Goal: Task Accomplishment & Management: Use online tool/utility

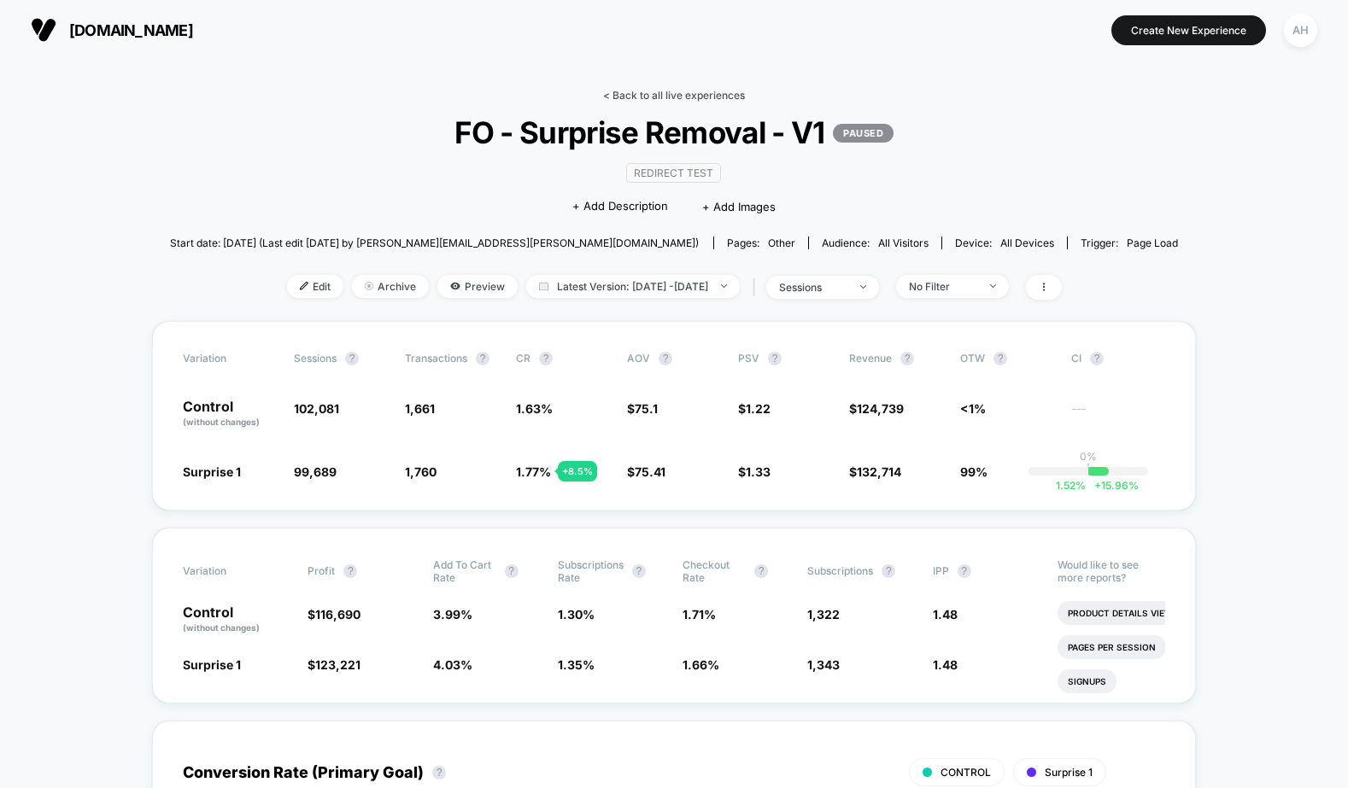
click at [687, 98] on link "< Back to all live experiences" at bounding box center [674, 95] width 142 height 13
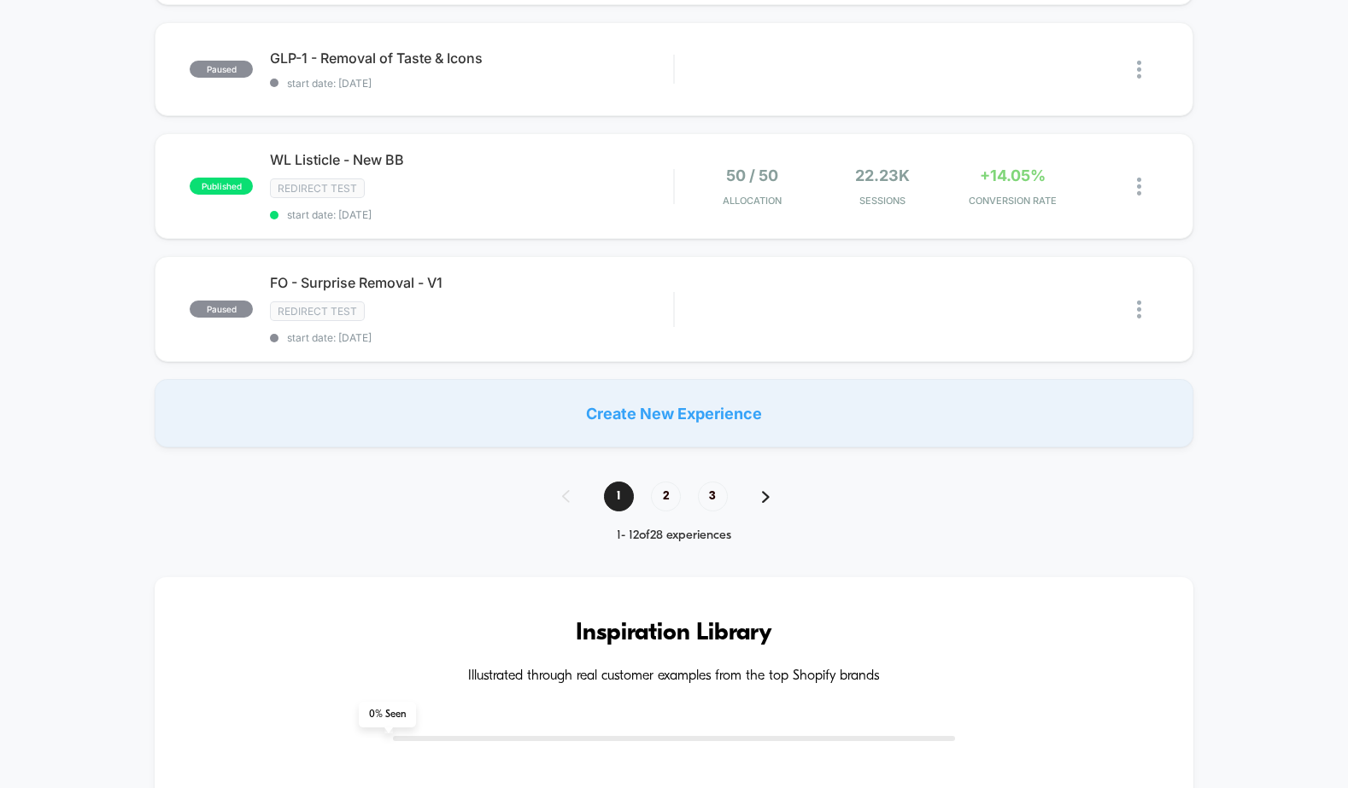
scroll to position [1327, 0]
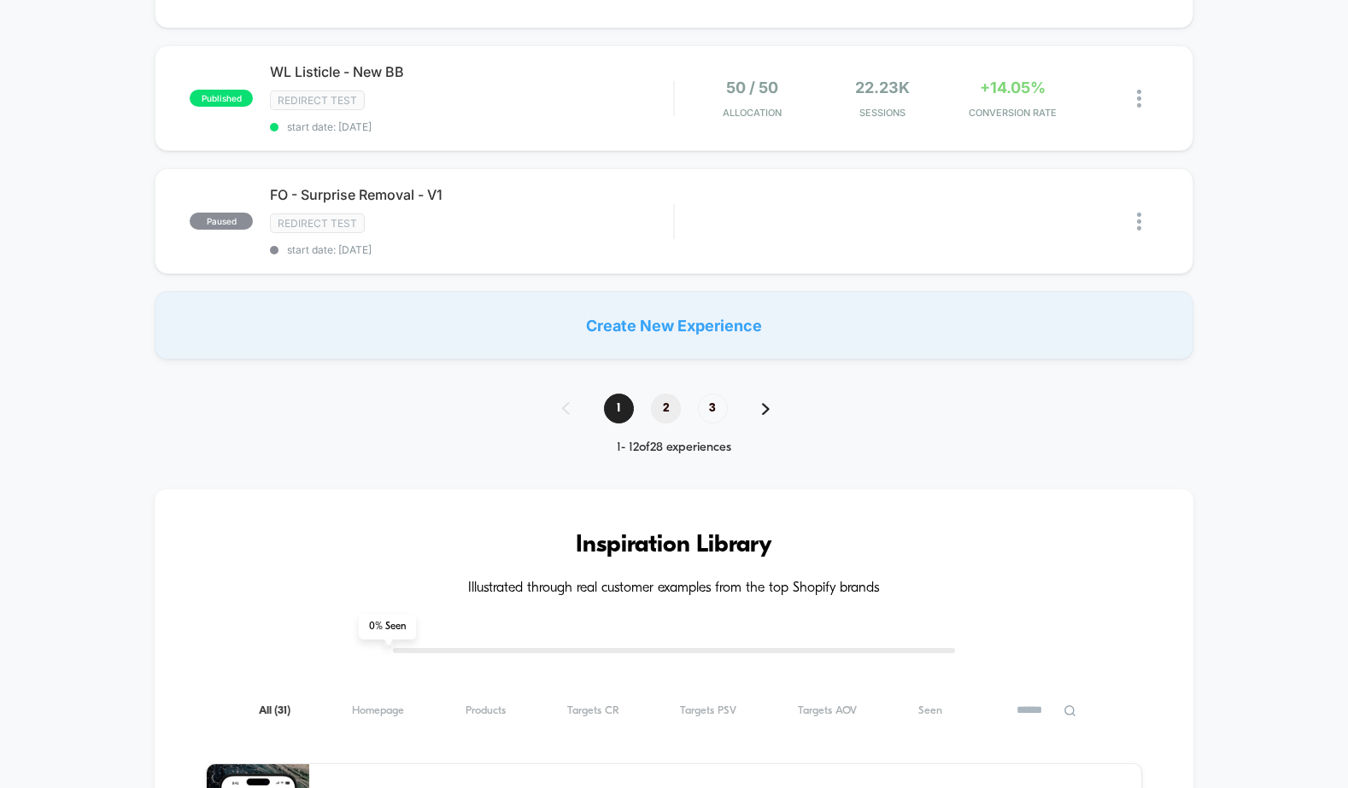
click at [659, 413] on span "2" at bounding box center [666, 409] width 30 height 30
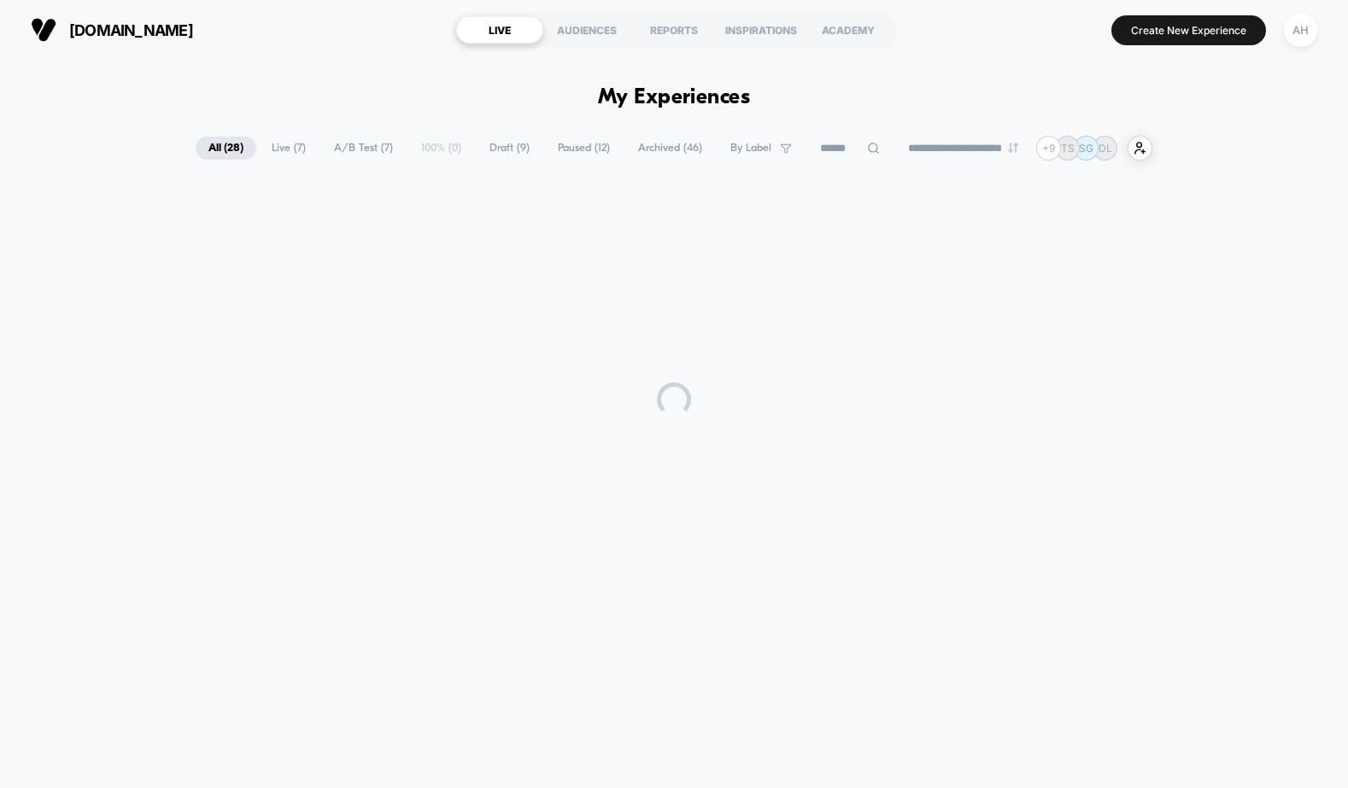
scroll to position [0, 0]
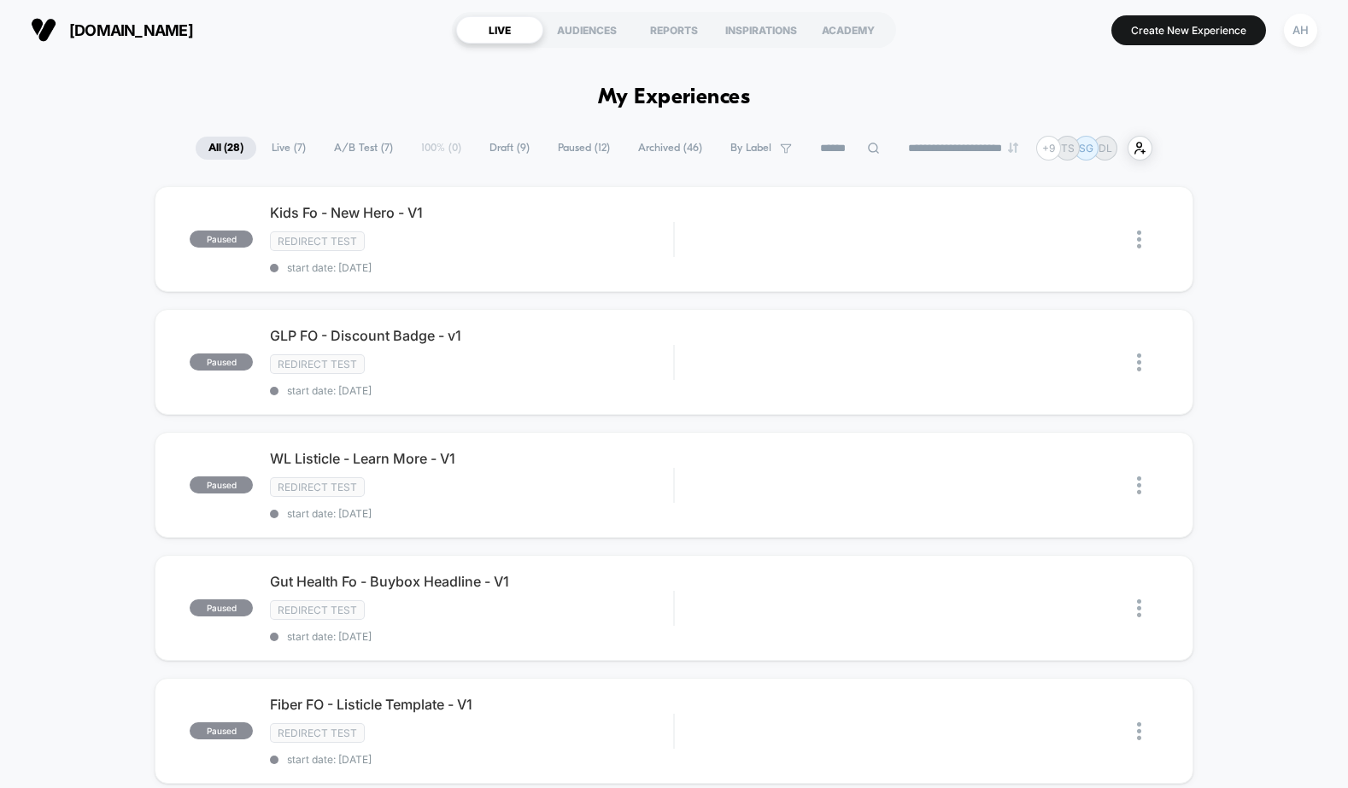
click at [278, 145] on span "Live ( 7 )" at bounding box center [289, 148] width 60 height 23
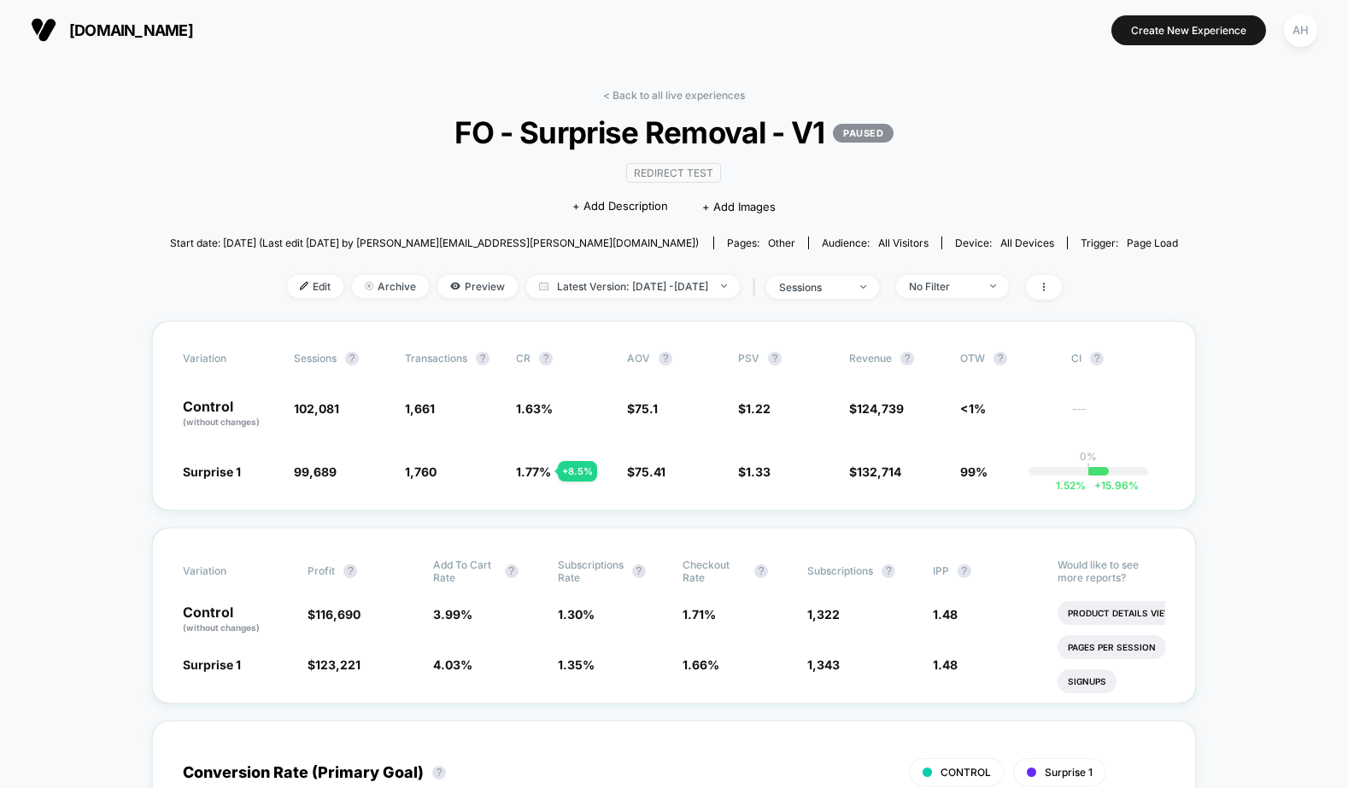
click at [659, 95] on link "< Back to all live experiences" at bounding box center [674, 95] width 142 height 13
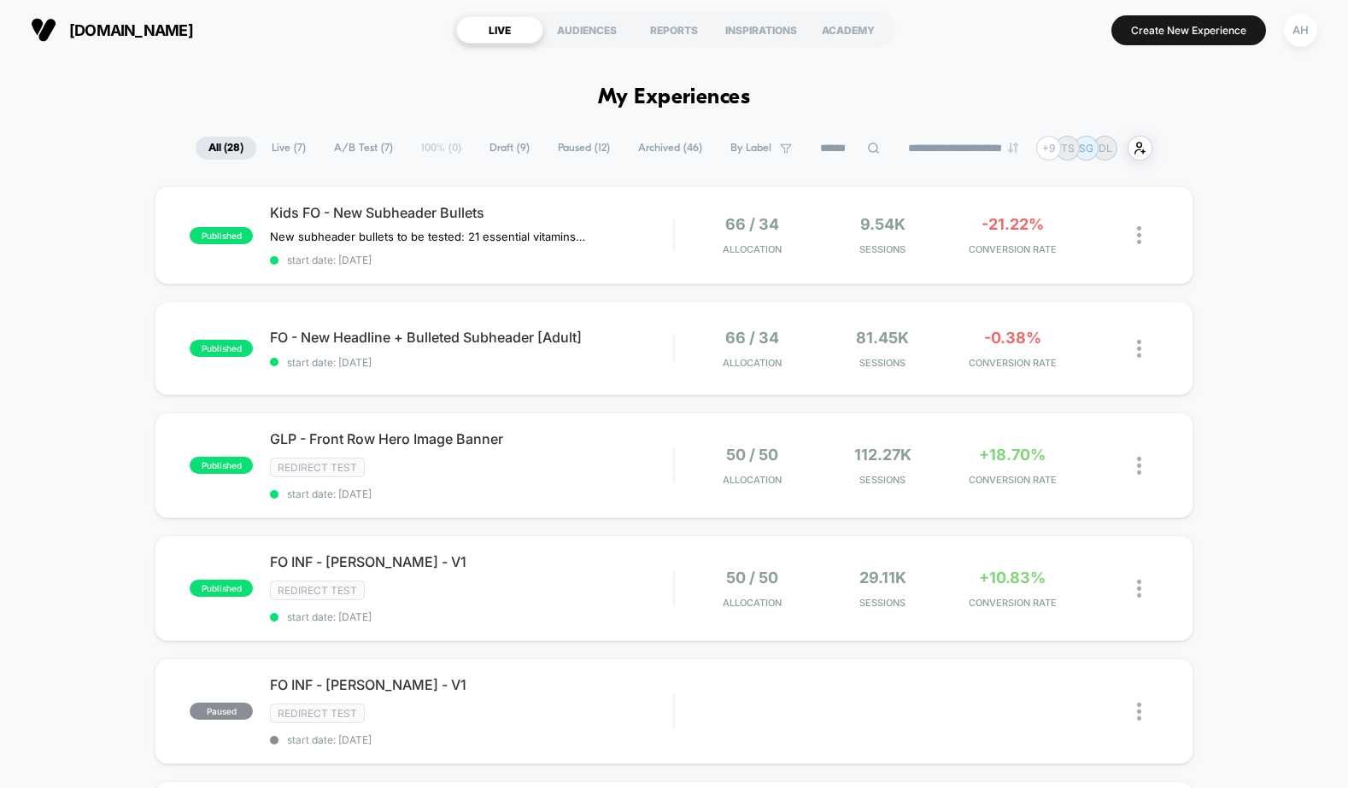
click at [288, 158] on span "Live ( 7 )" at bounding box center [289, 148] width 60 height 23
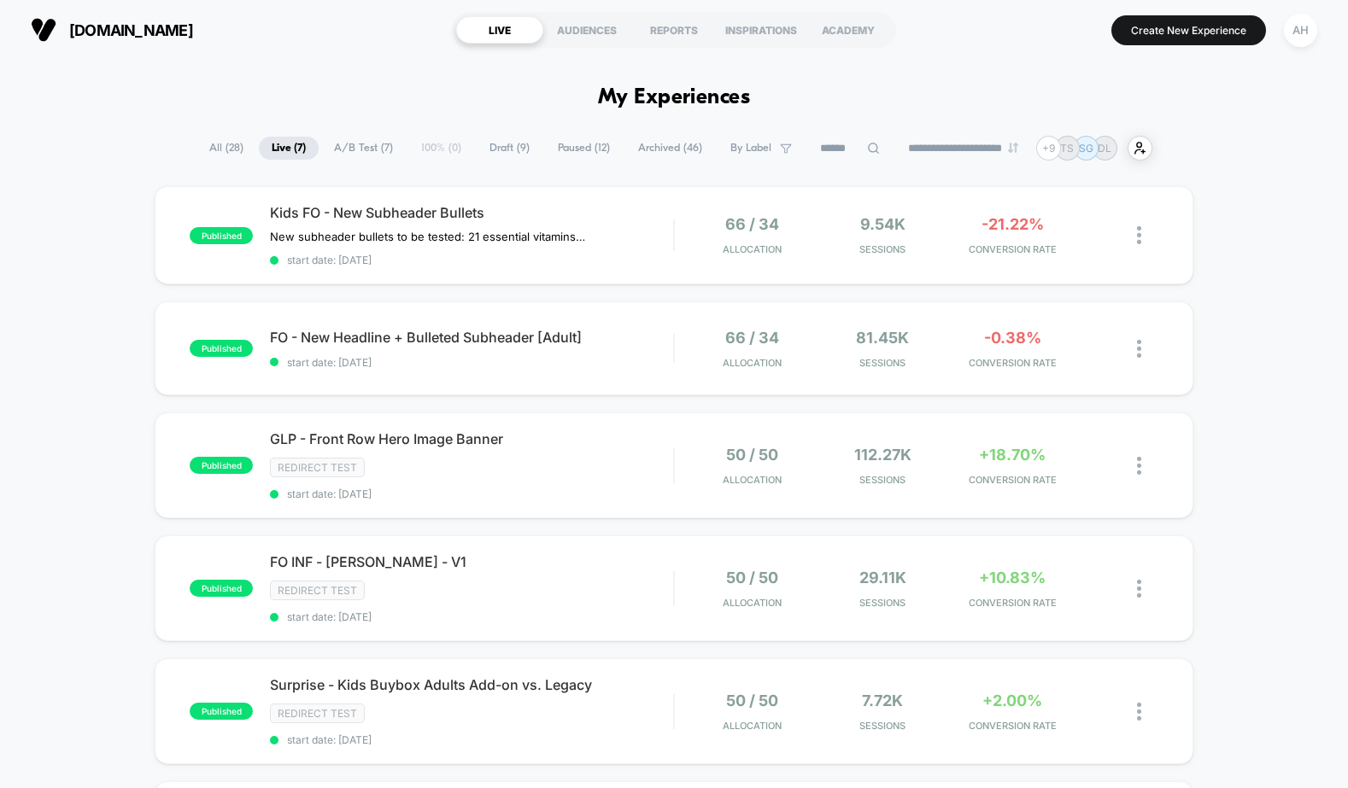
click at [554, 151] on span "Paused ( 12 )" at bounding box center [584, 148] width 78 height 23
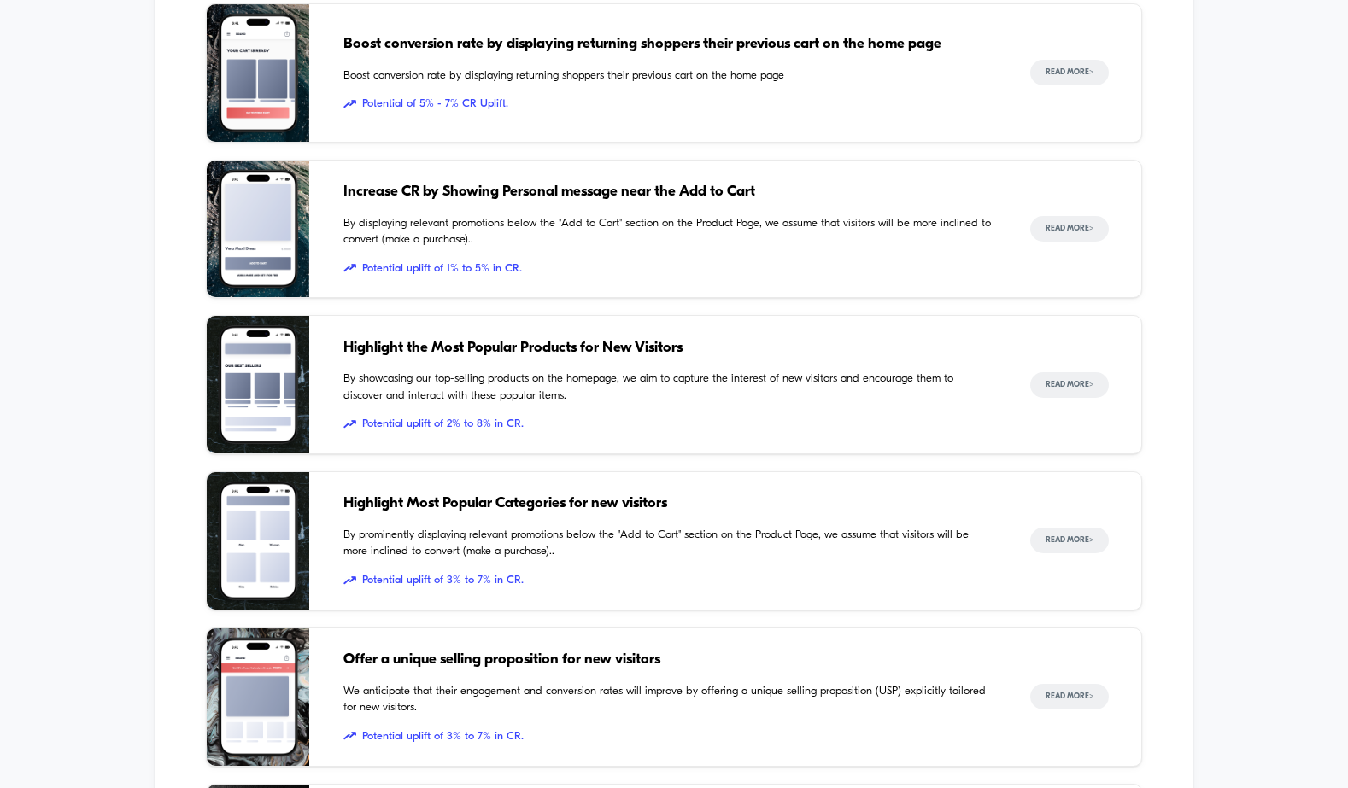
scroll to position [2478, 0]
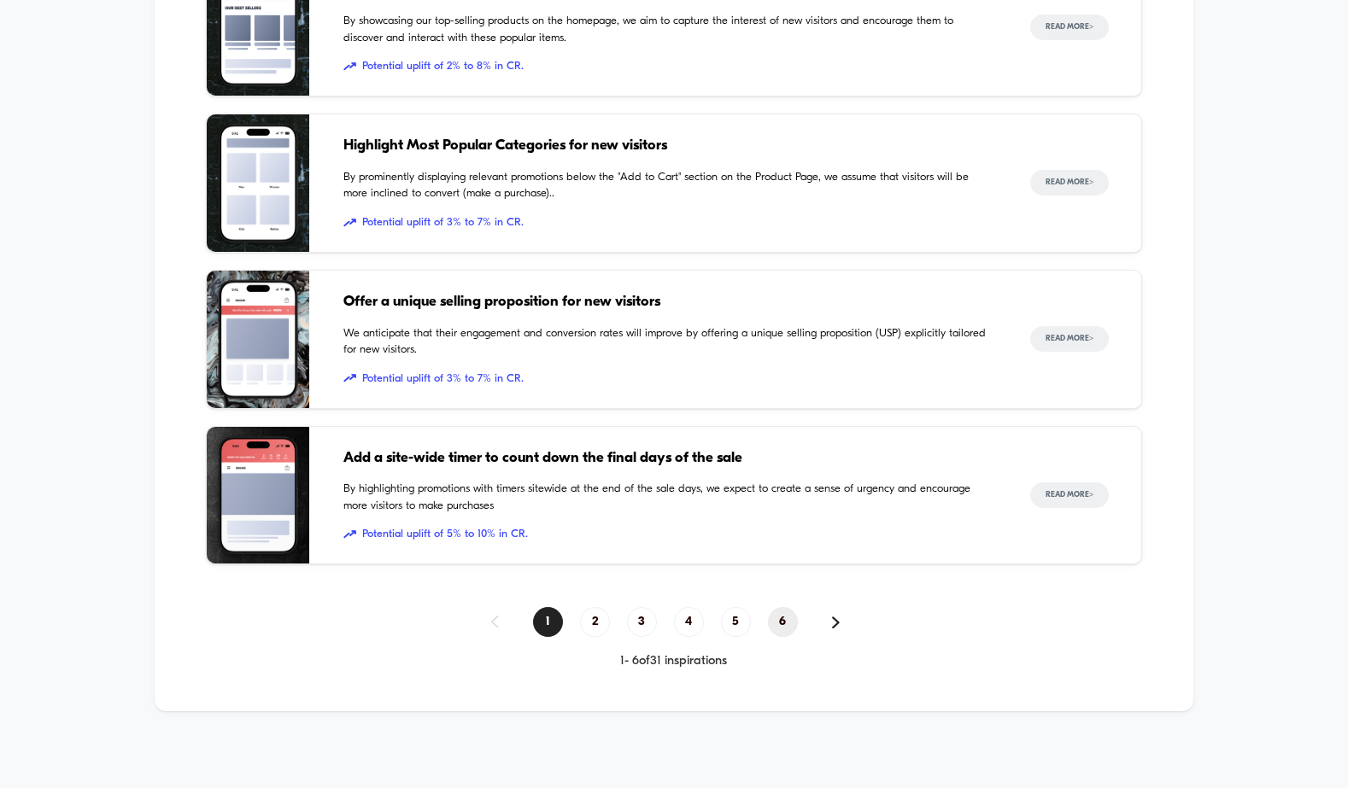
click at [774, 622] on span "6" at bounding box center [783, 622] width 30 height 30
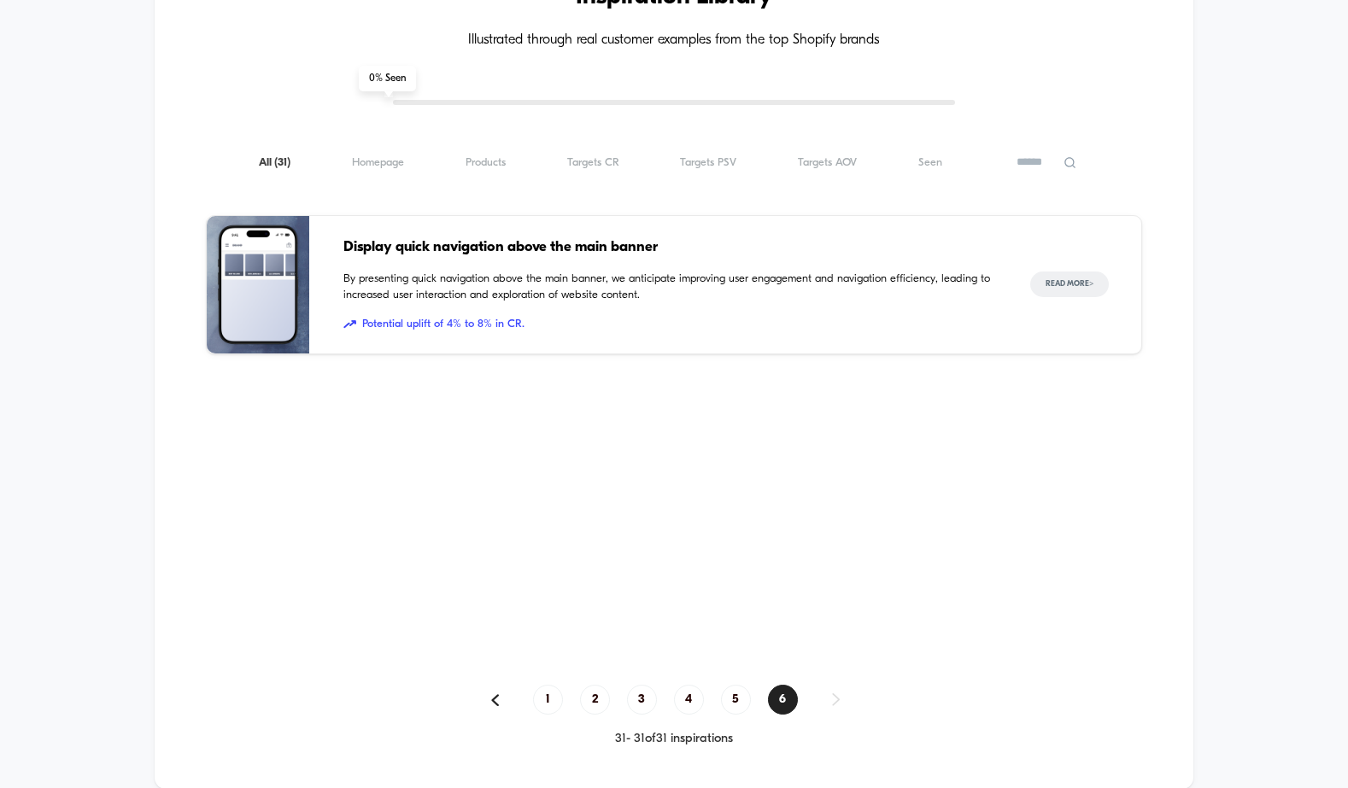
scroll to position [1986, 0]
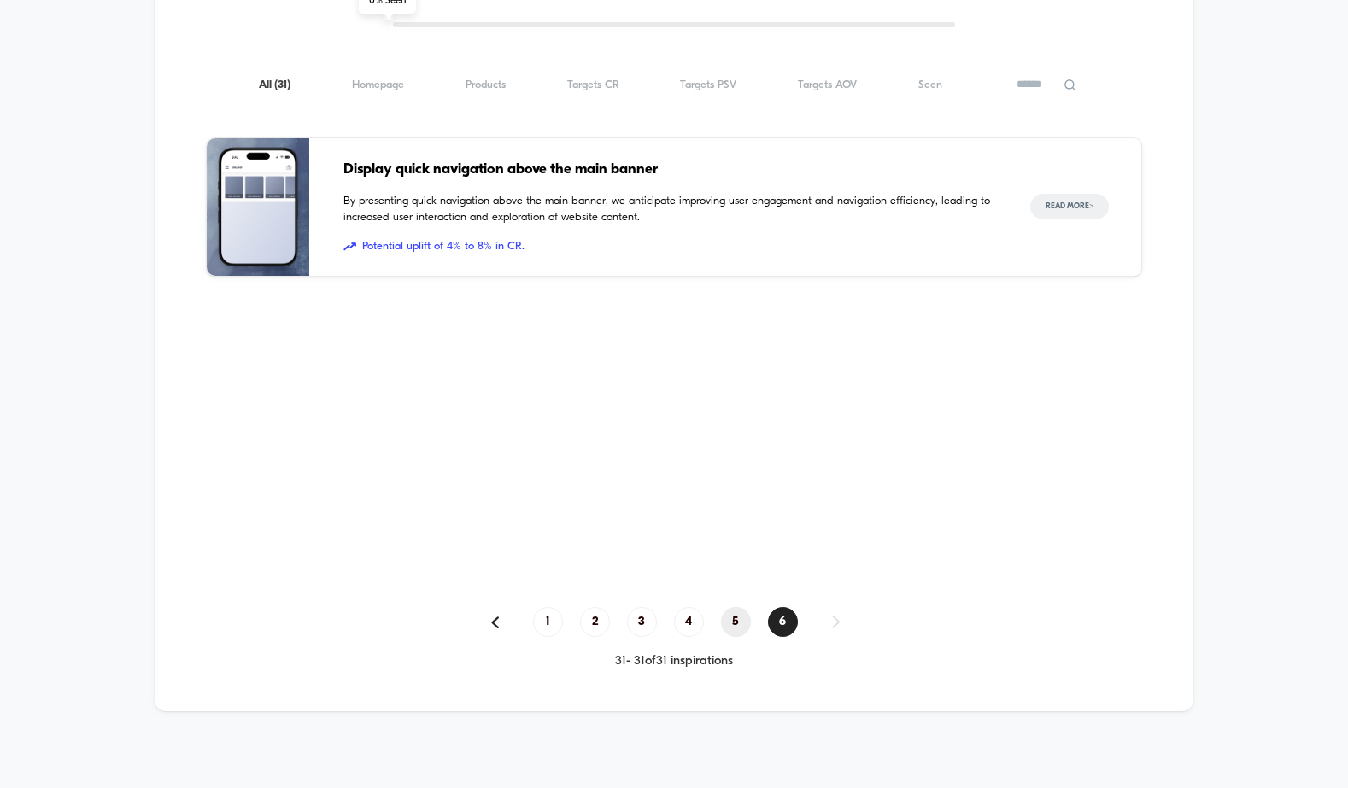
click at [724, 620] on span "5" at bounding box center [736, 622] width 30 height 30
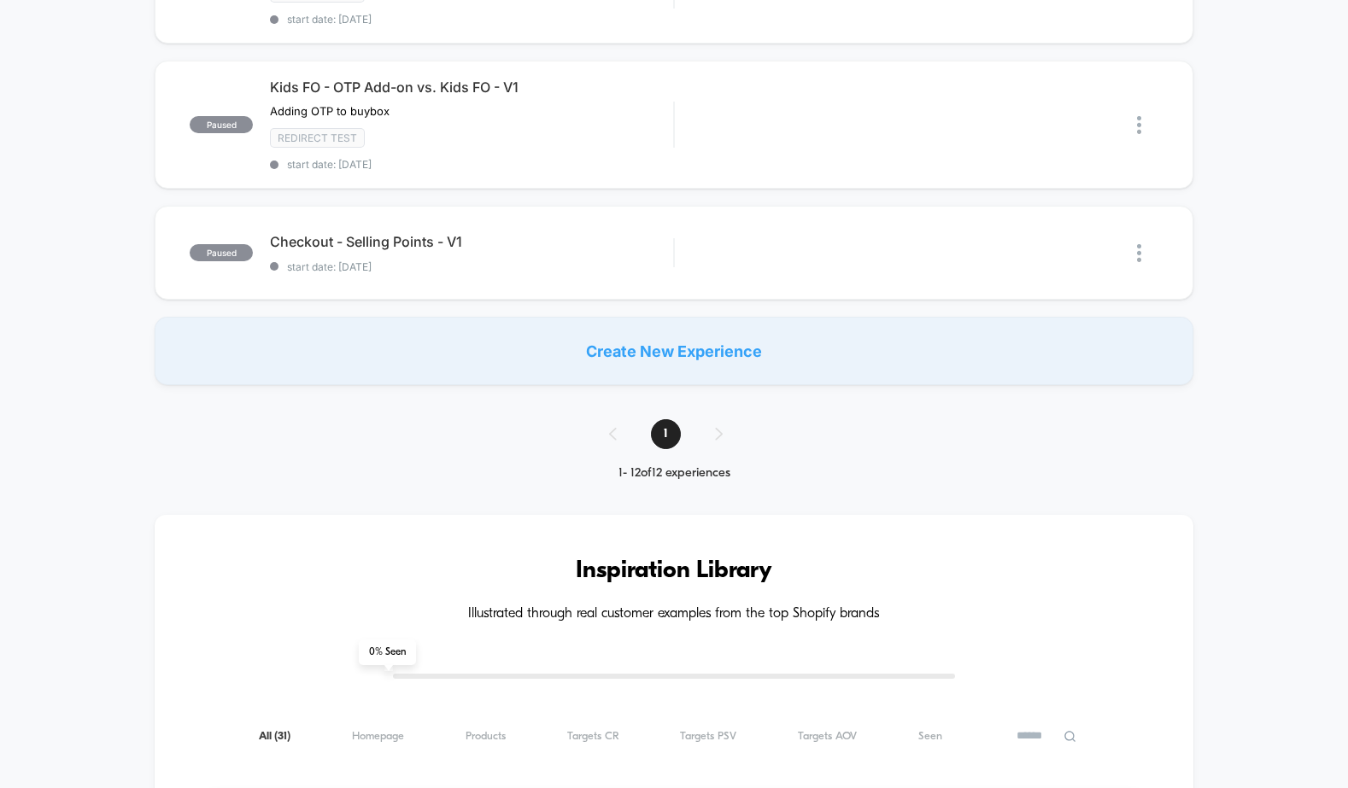
scroll to position [0, 0]
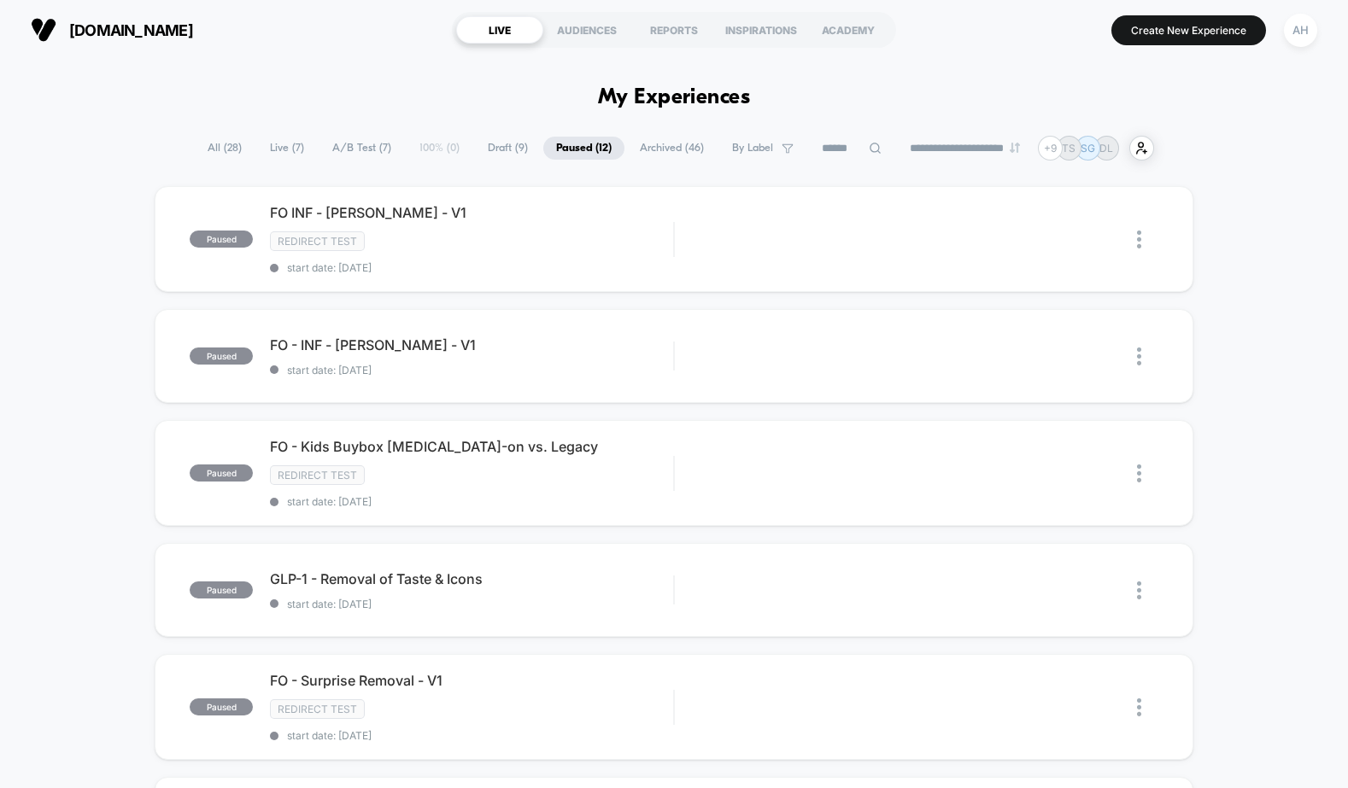
click at [648, 150] on span "Archived ( 46 )" at bounding box center [672, 148] width 90 height 23
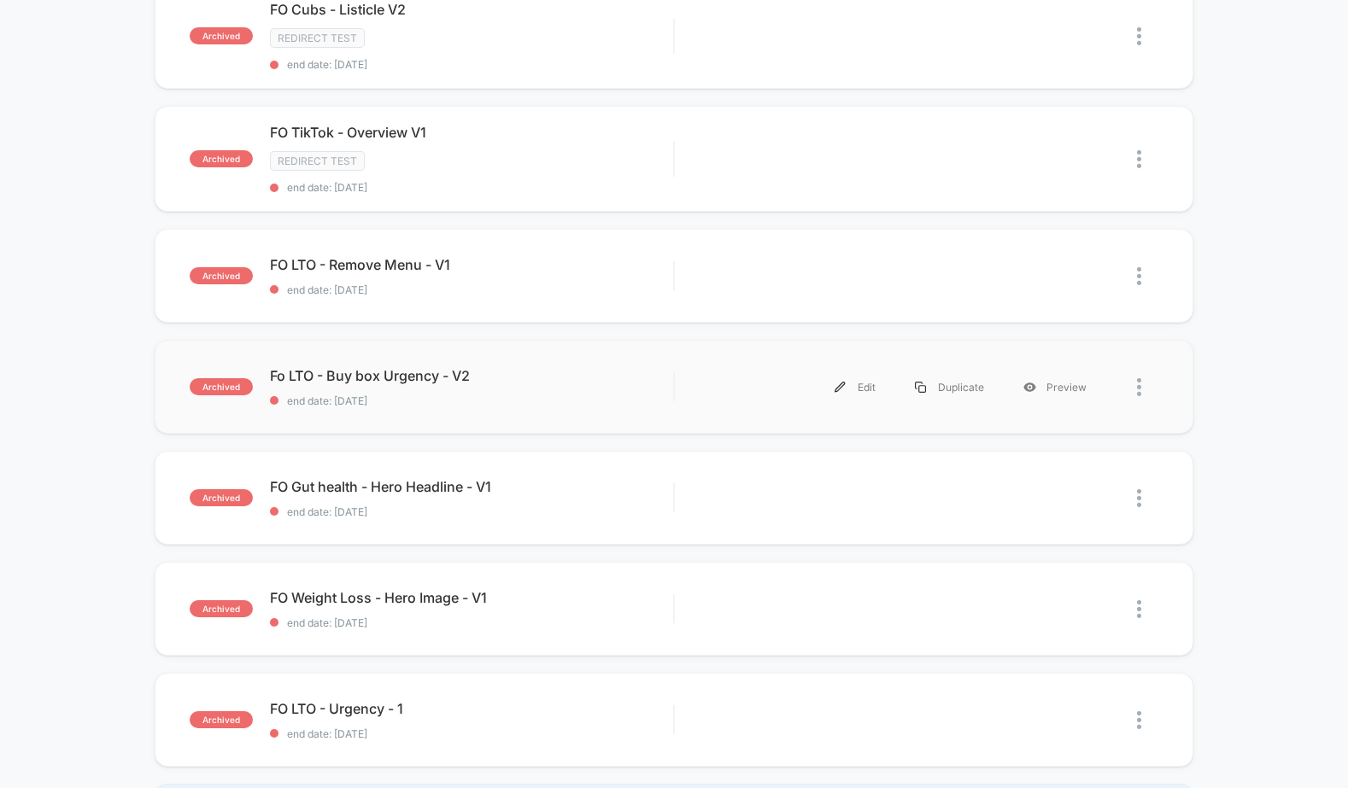
scroll to position [998, 0]
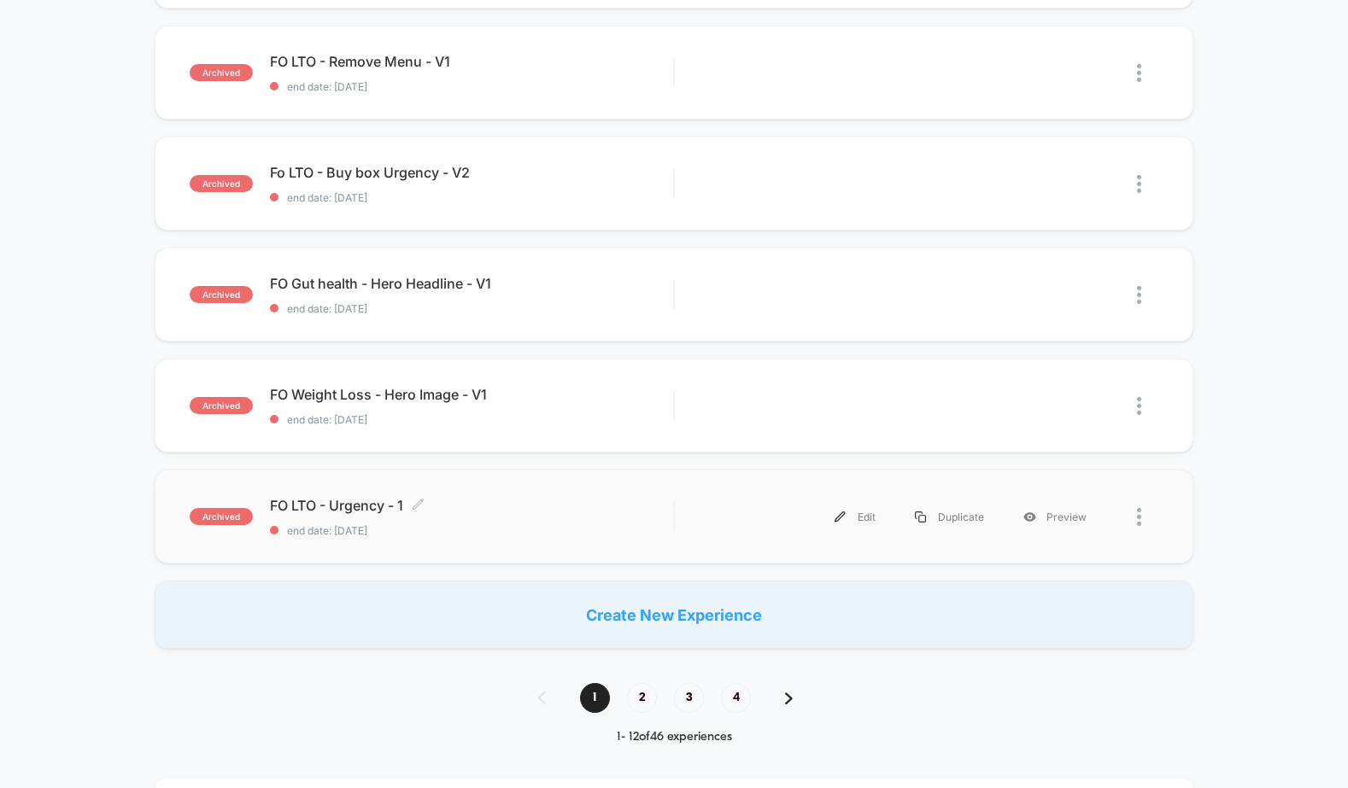
click at [568, 503] on span "FO LTO - Urgency - 1 Click to edit experience details" at bounding box center [471, 505] width 403 height 17
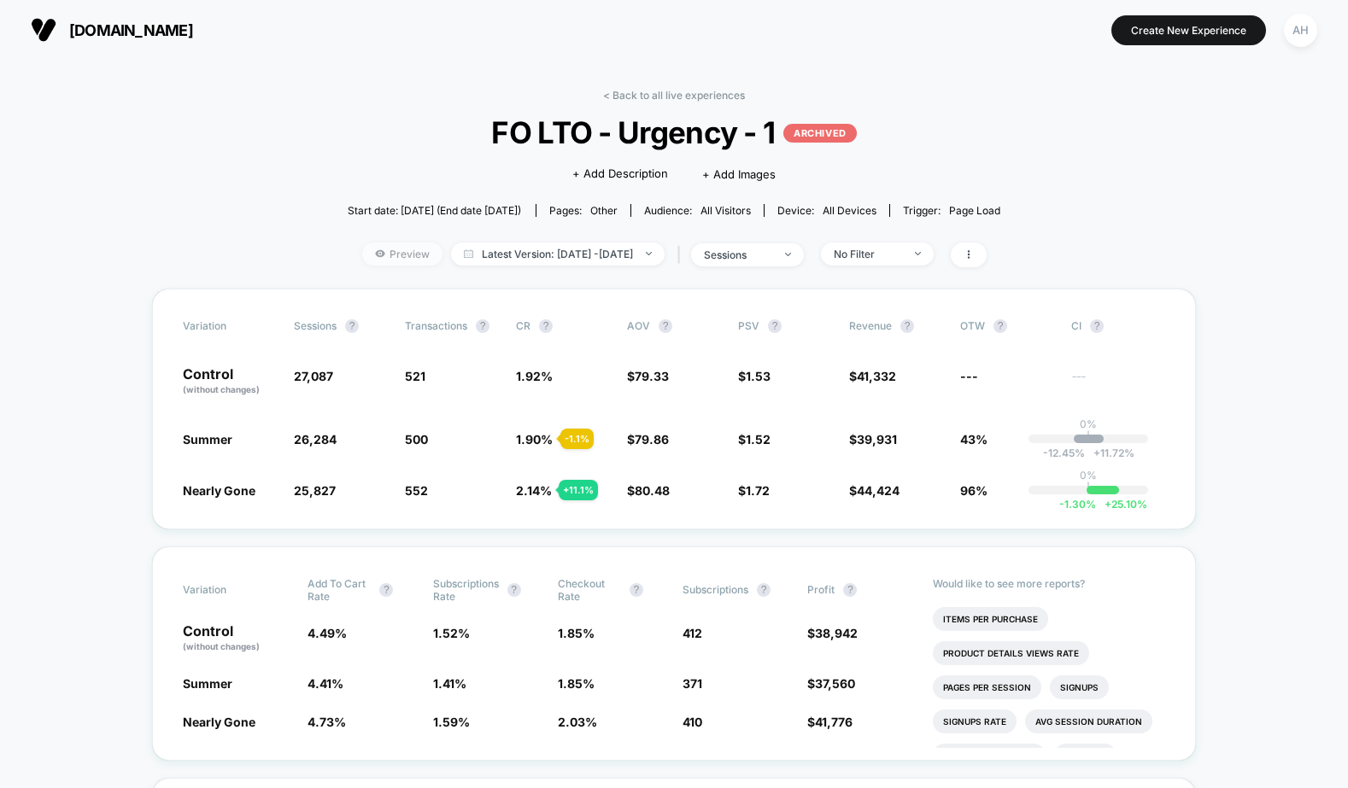
click at [371, 250] on span "Preview" at bounding box center [402, 254] width 80 height 23
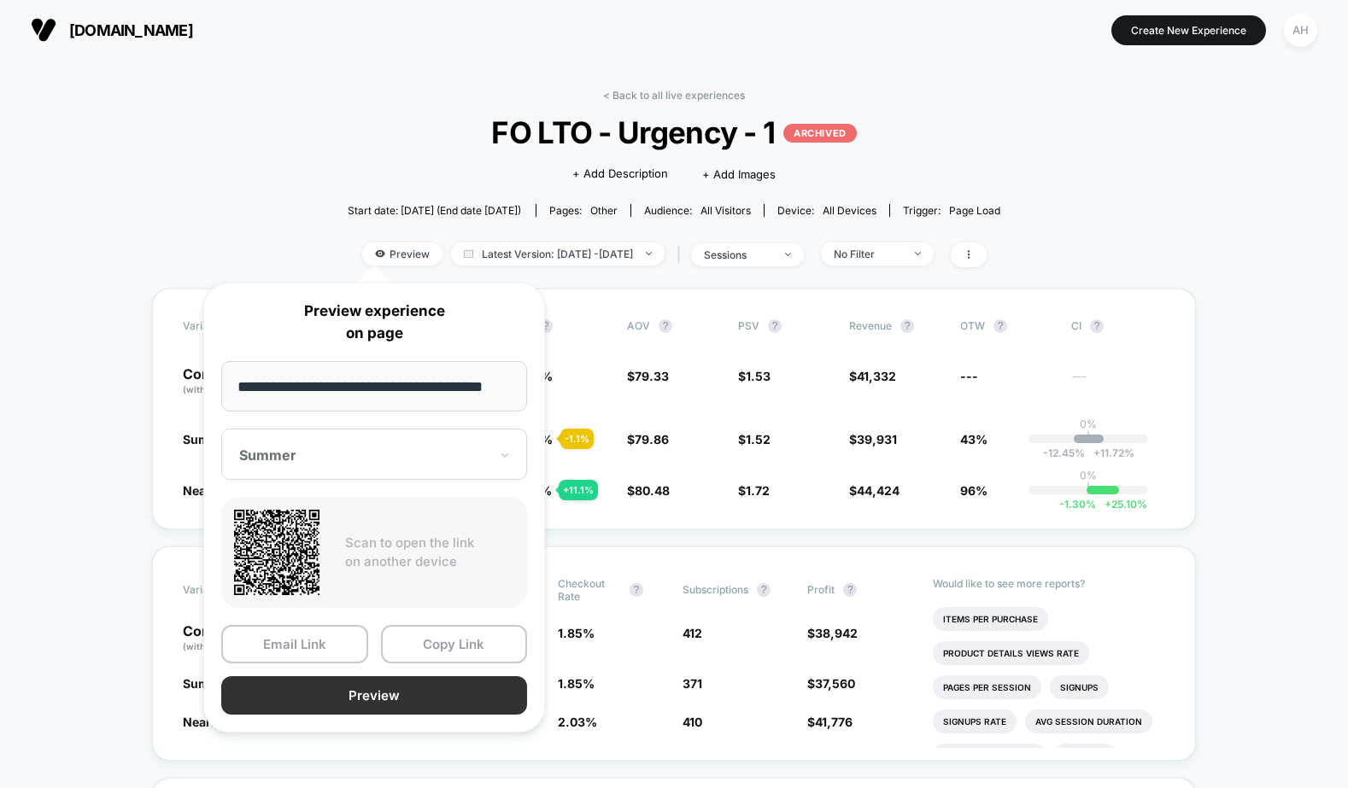
click at [373, 704] on button "Preview" at bounding box center [374, 695] width 306 height 38
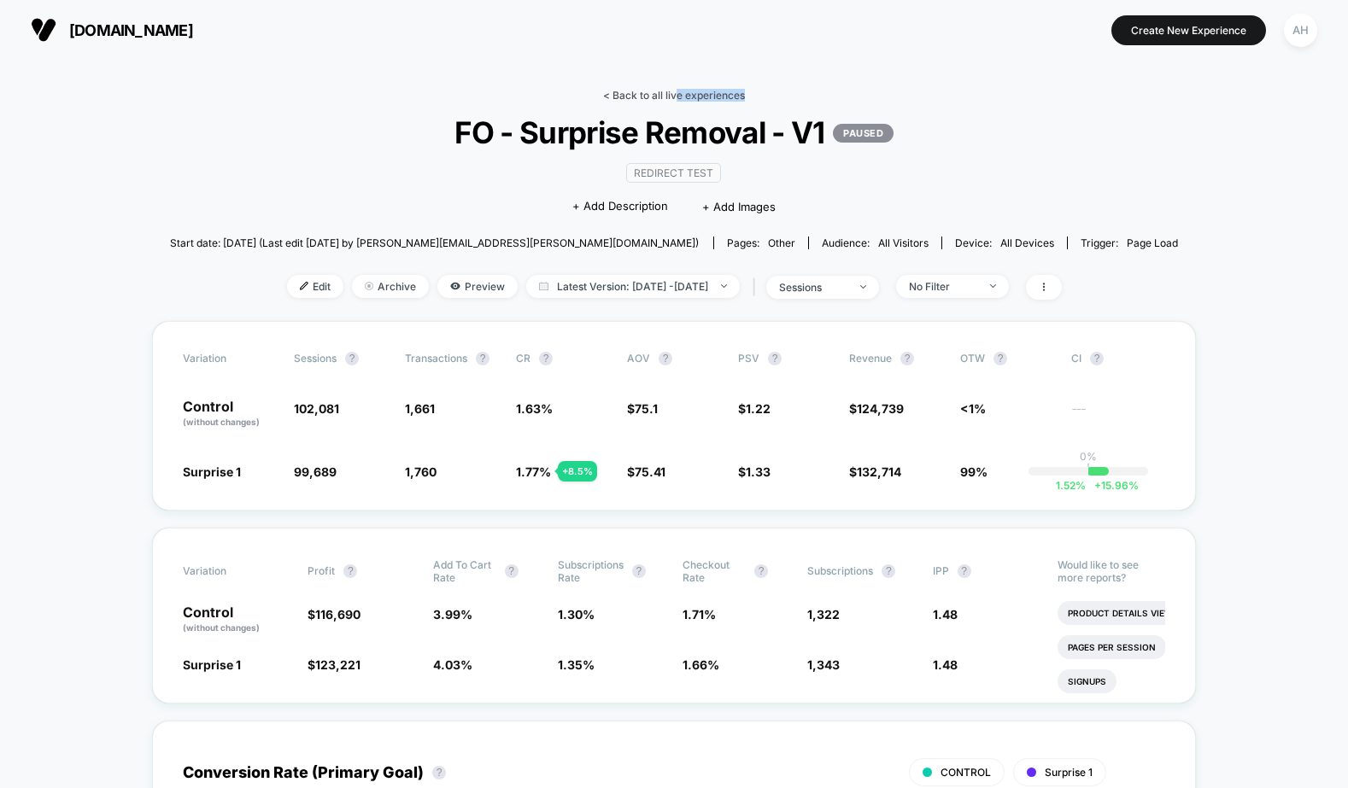
click at [674, 101] on div "< Back to all live experiences FO - Surprise Removal - V1 PAUSED Redirect Test …" at bounding box center [674, 205] width 1009 height 232
click at [680, 97] on link "< Back to all live experiences" at bounding box center [674, 95] width 142 height 13
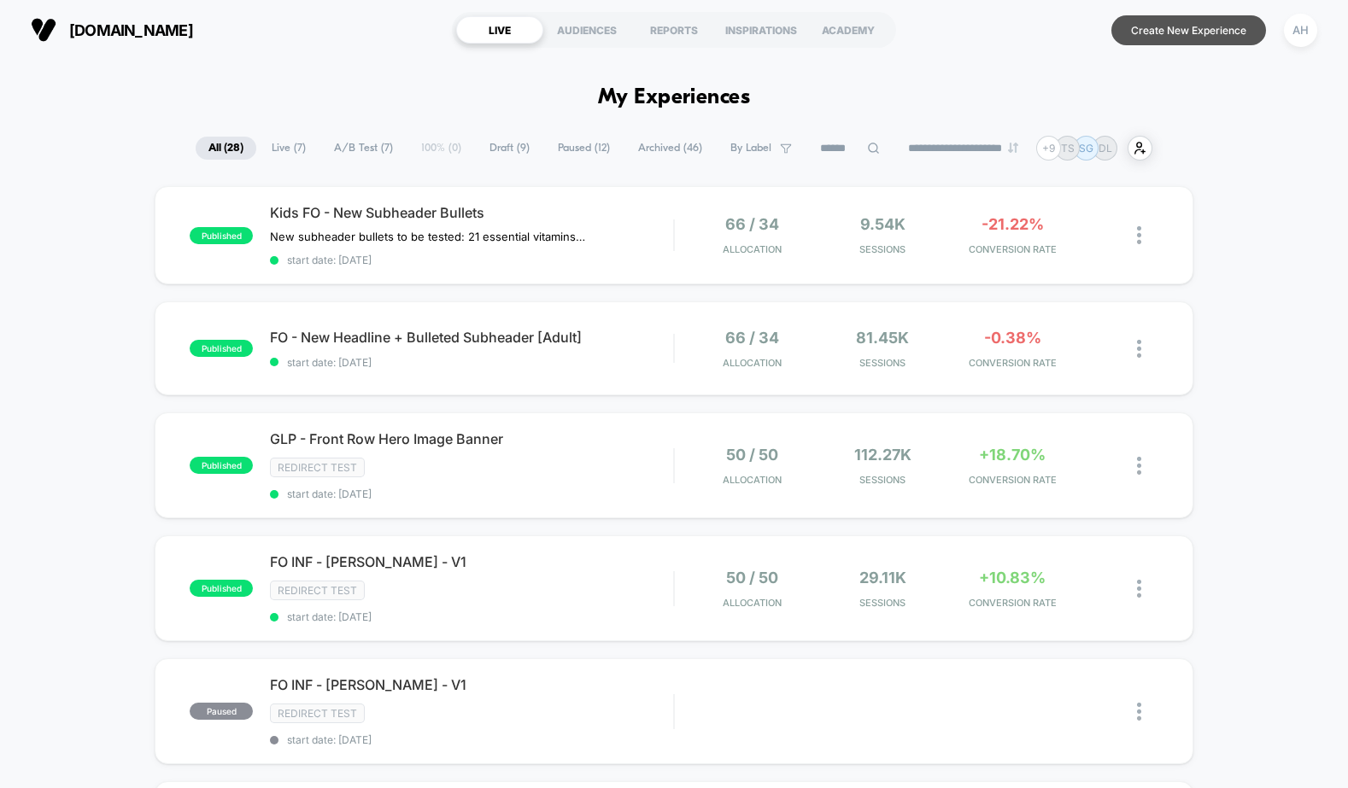
click at [1173, 29] on button "Create New Experience" at bounding box center [1188, 30] width 155 height 30
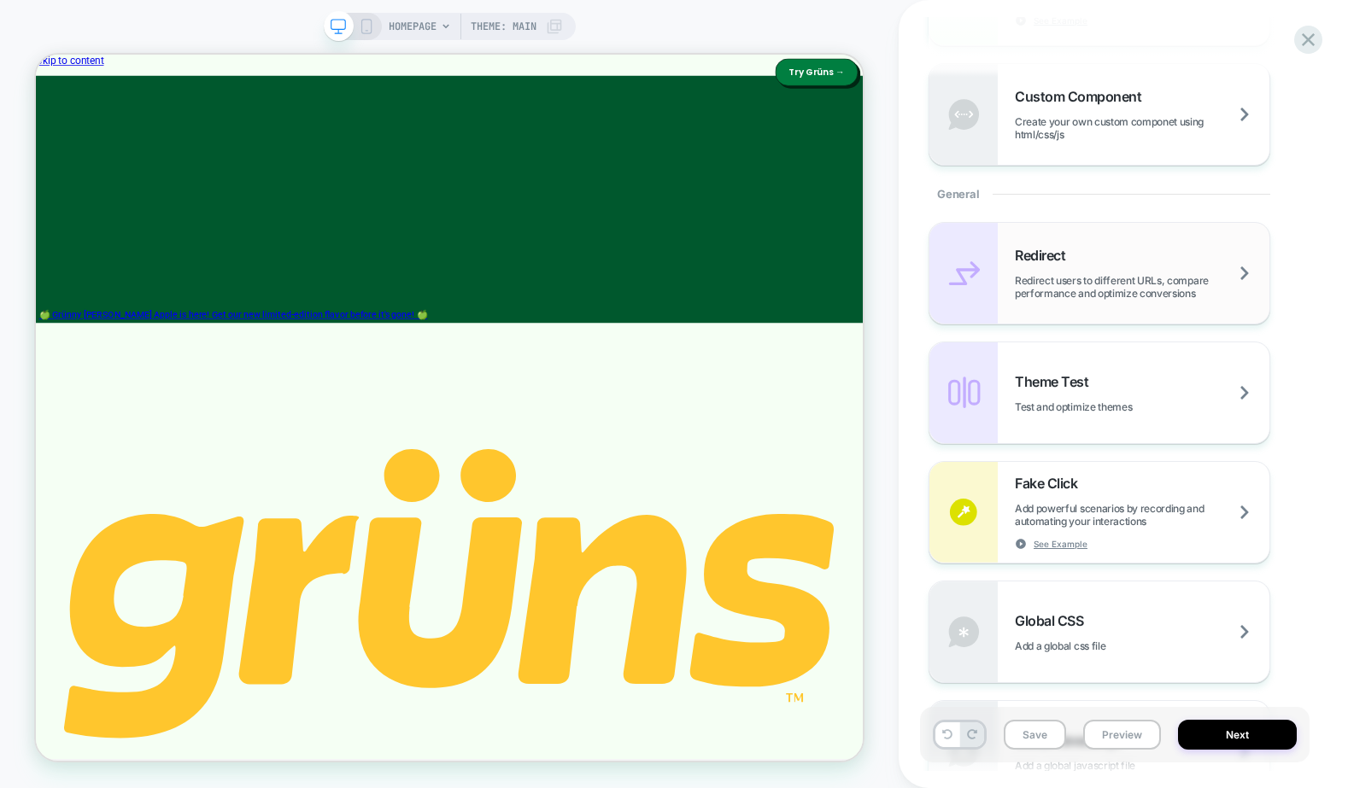
scroll to position [680, 0]
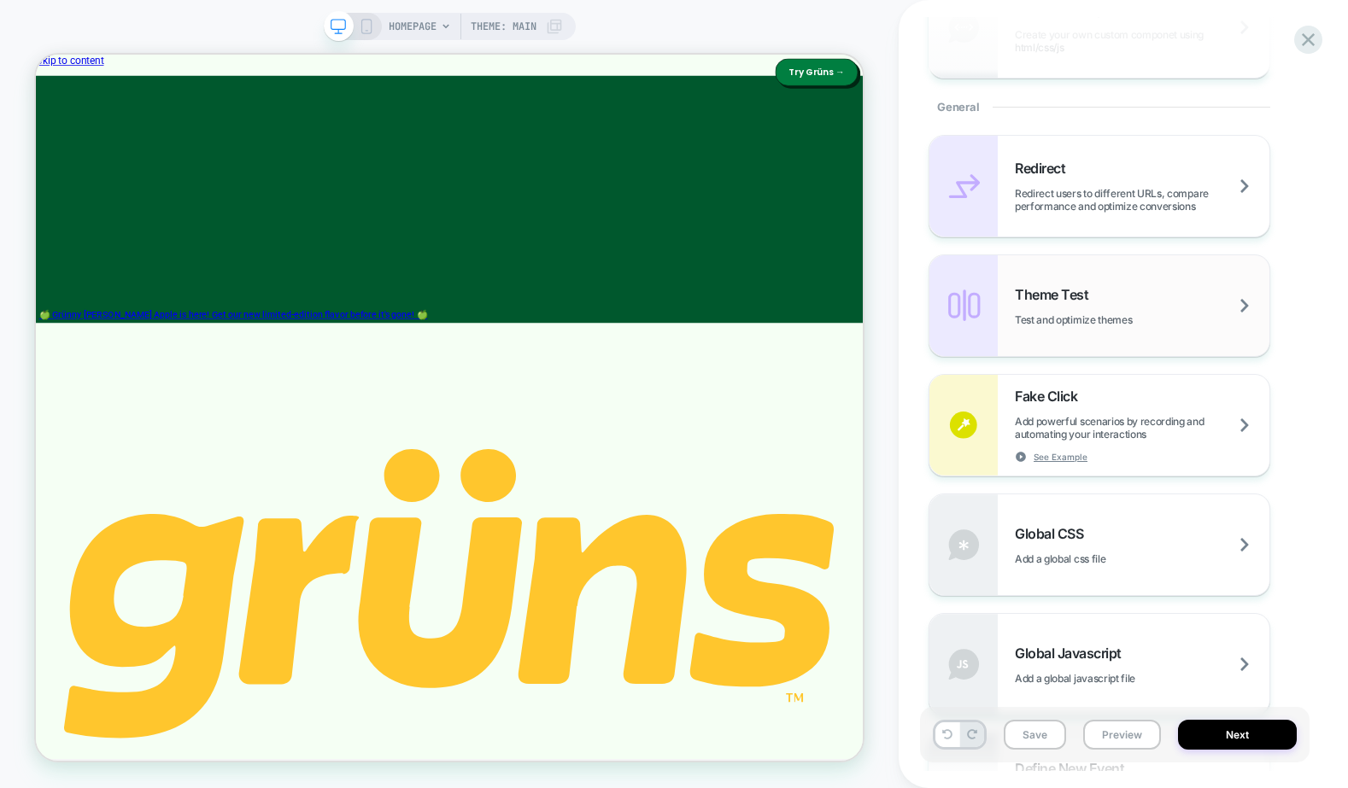
click at [1102, 290] on div "Theme Test Test and optimize themes" at bounding box center [1142, 306] width 255 height 40
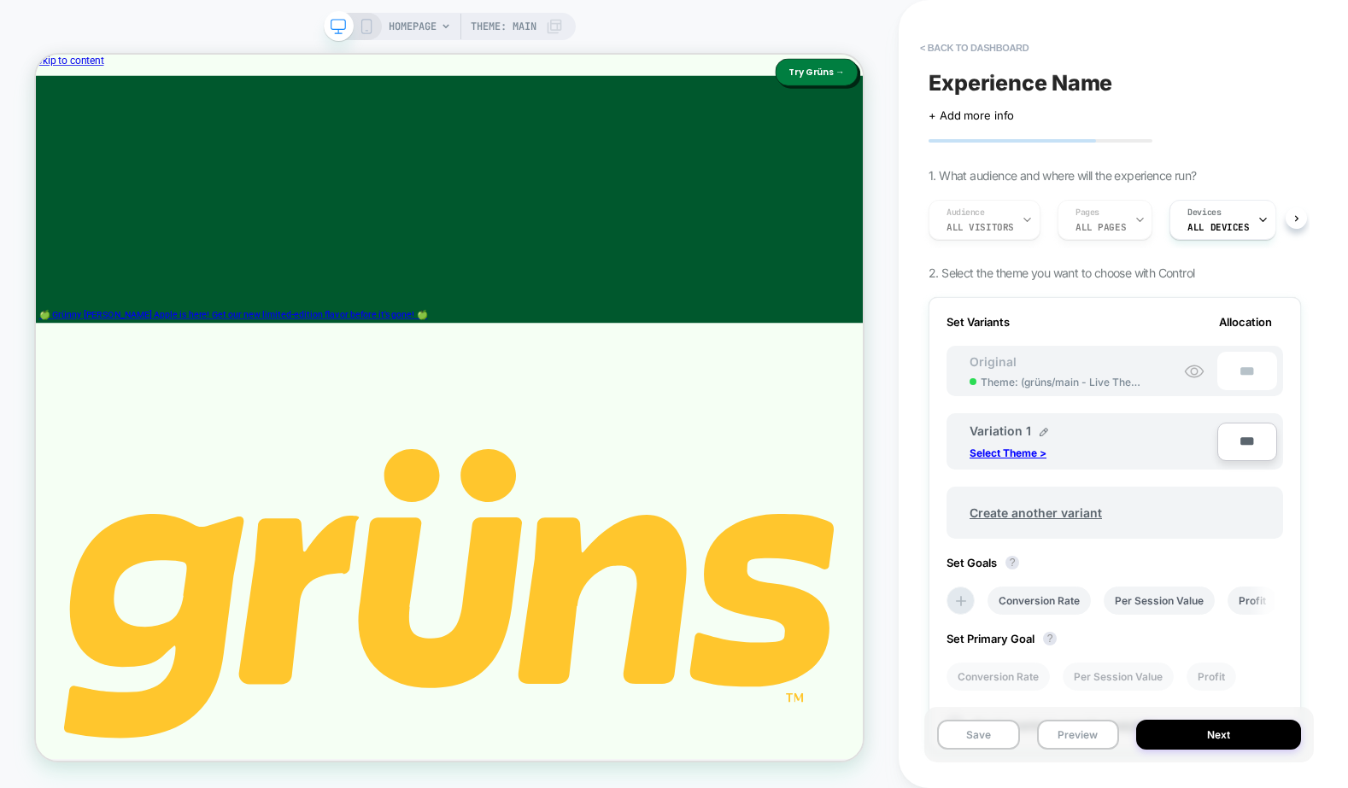
scroll to position [0, 2]
click at [1024, 455] on p "Select Theme >" at bounding box center [1007, 453] width 77 height 13
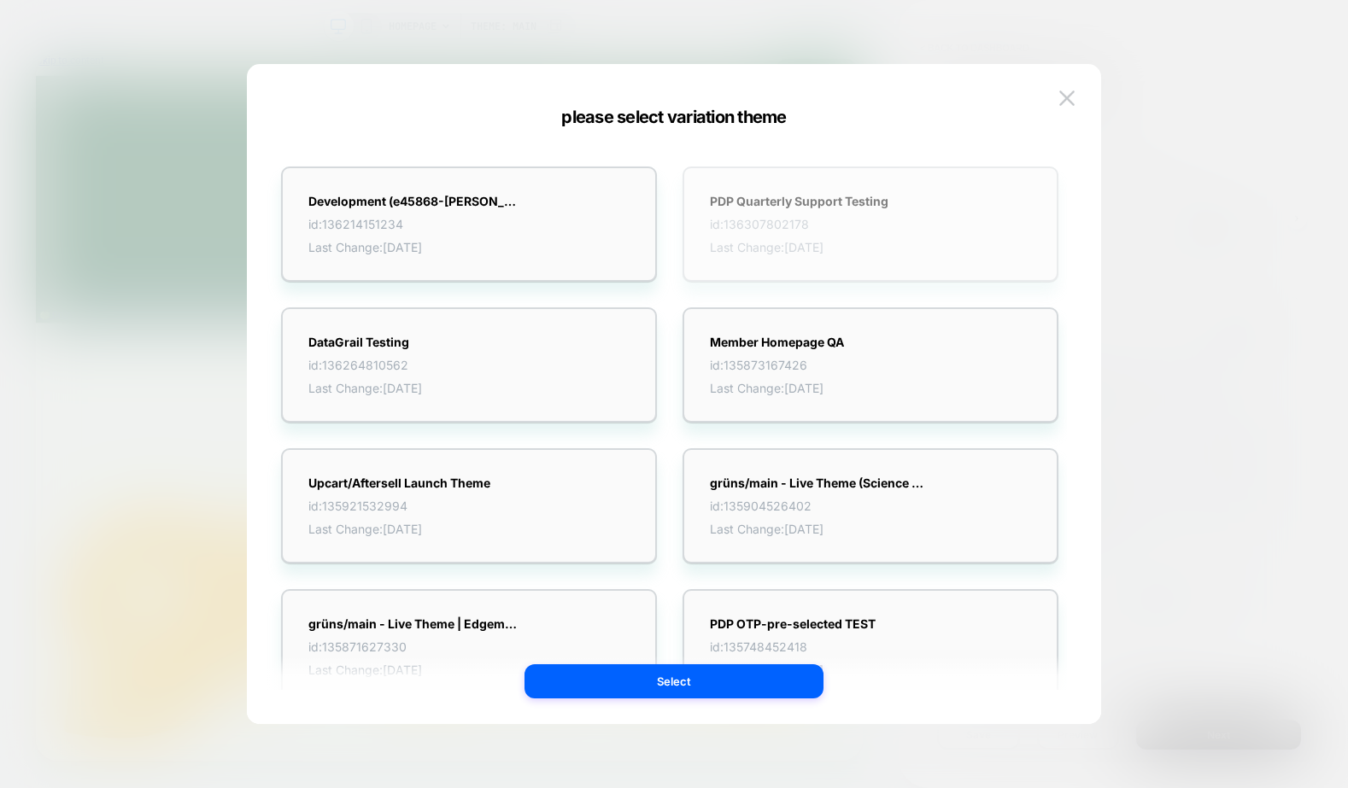
click at [756, 240] on span "Last Change: 9/26/2025" at bounding box center [799, 247] width 179 height 15
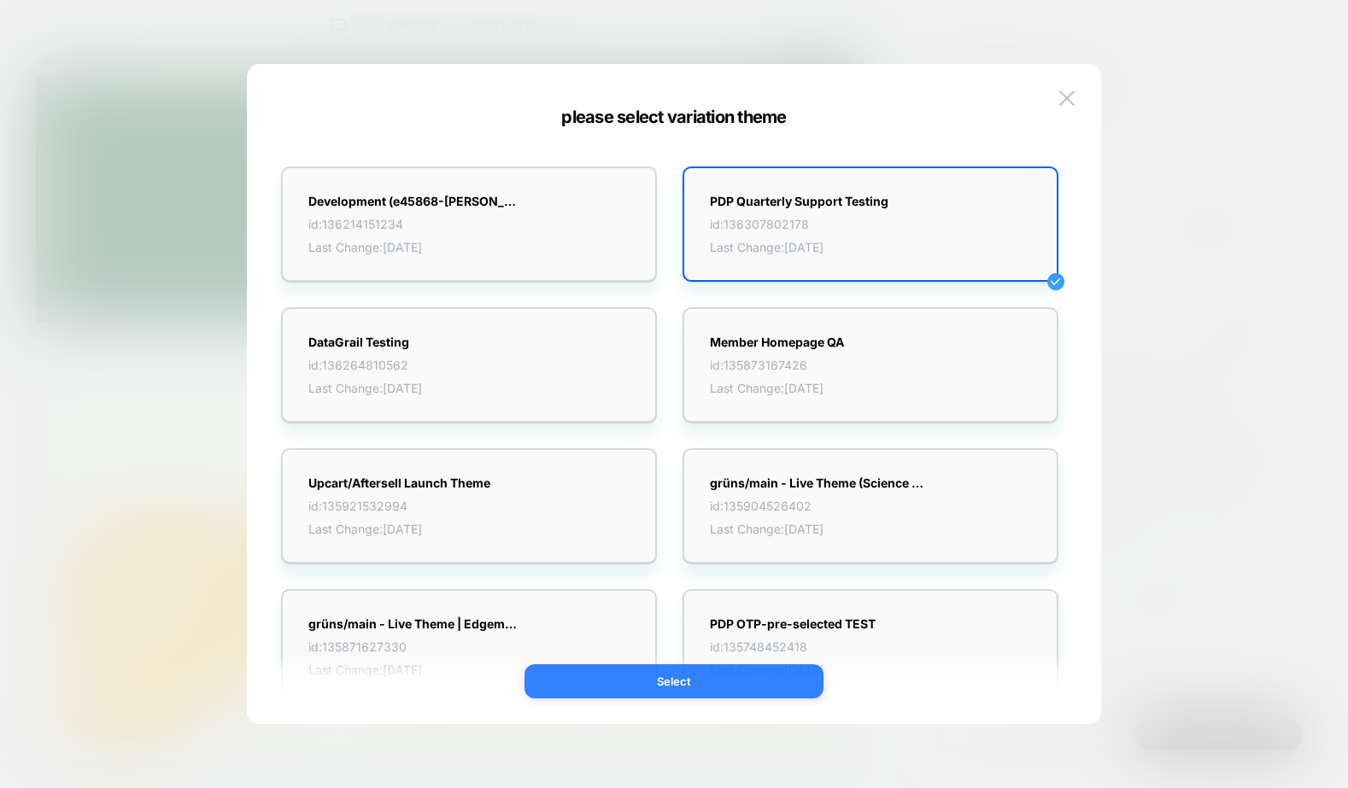
click at [700, 682] on button "Select" at bounding box center [673, 682] width 299 height 34
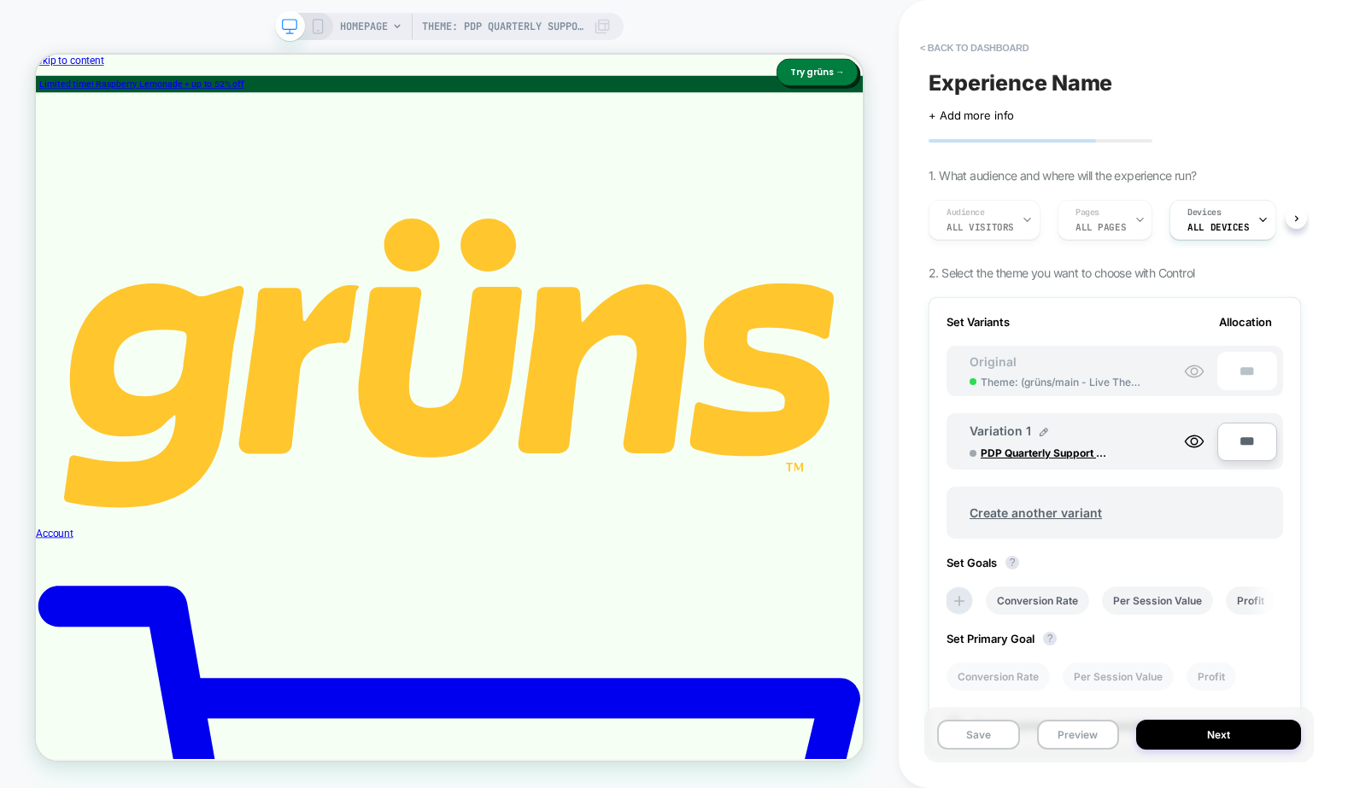
scroll to position [0, 0]
click at [1121, 225] on div "Audience All Visitors Pages ALL PAGES Devices ALL DEVICES" at bounding box center [1106, 219] width 372 height 57
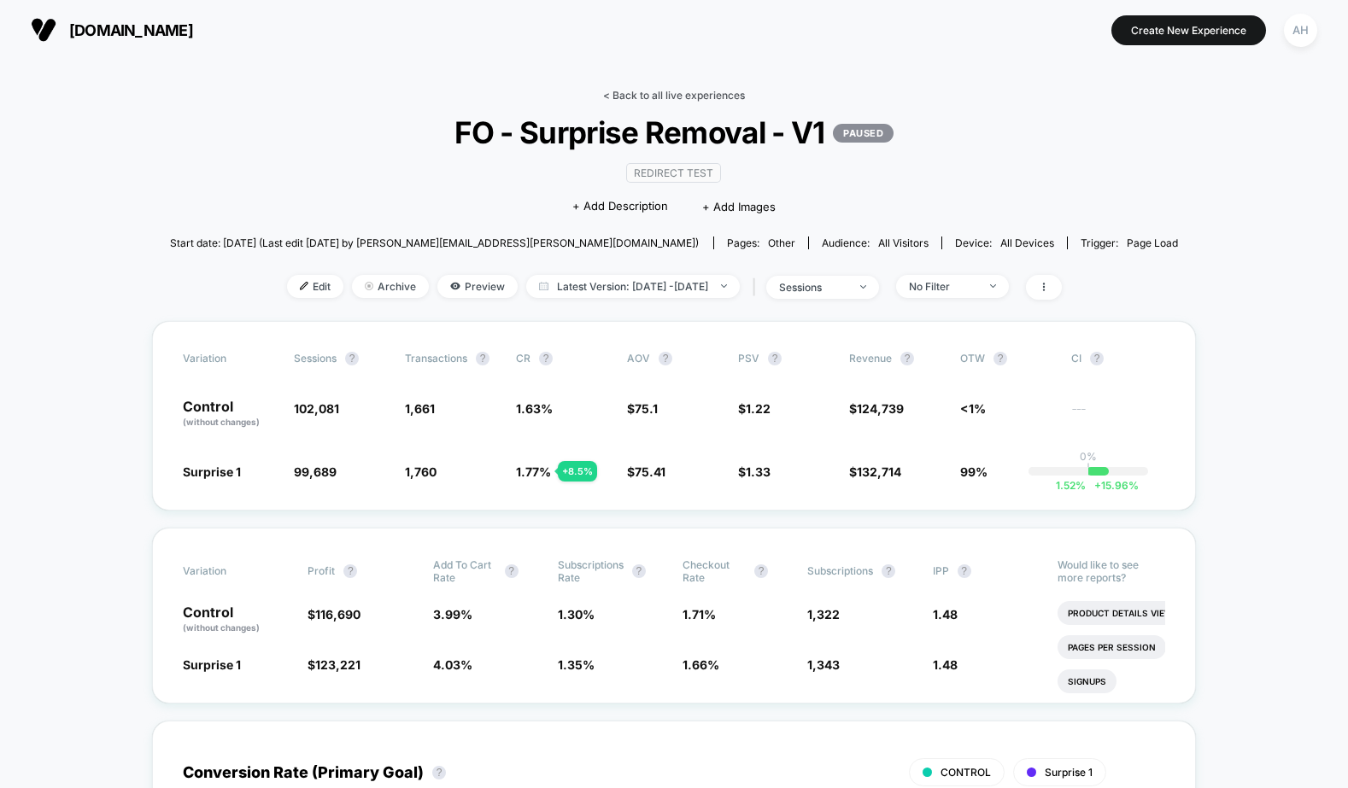
click at [662, 91] on link "< Back to all live experiences" at bounding box center [674, 95] width 142 height 13
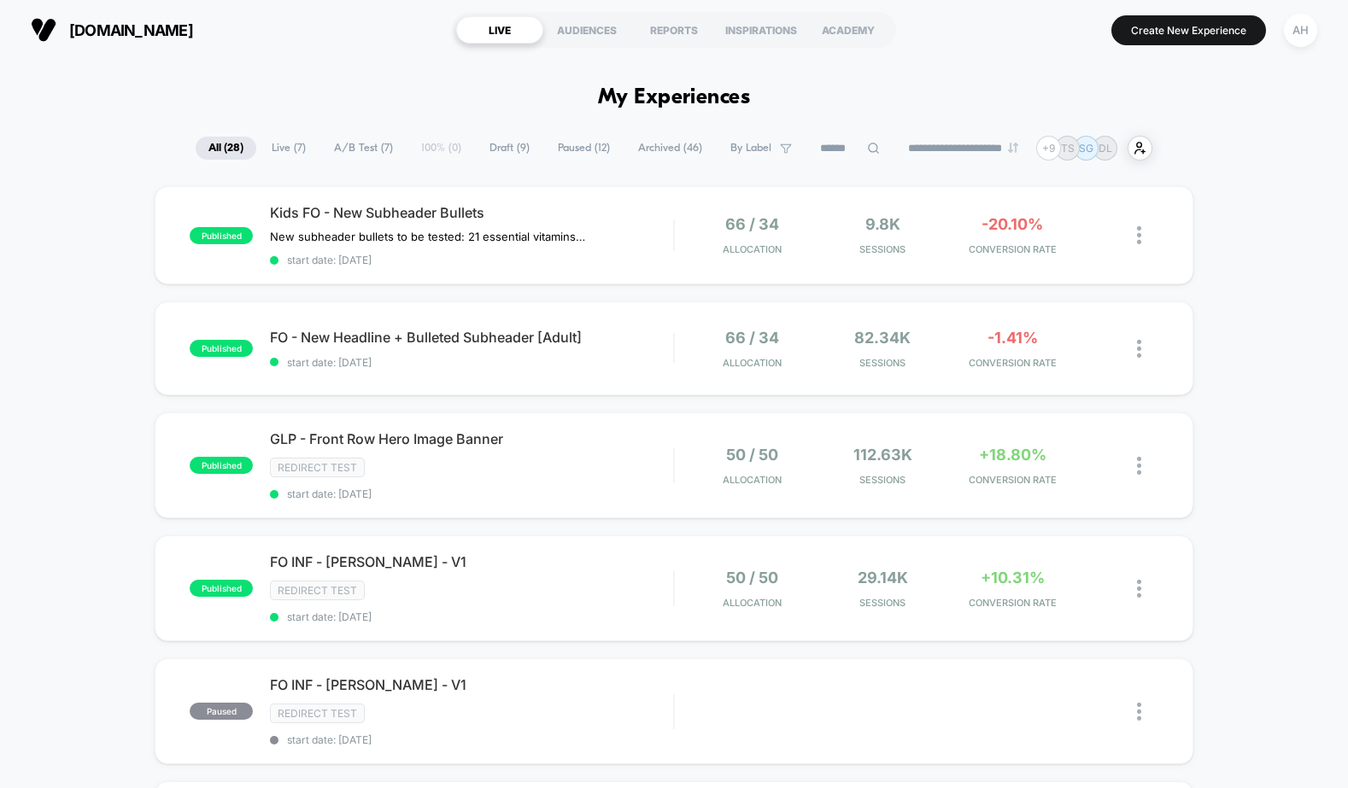
click at [665, 149] on span "Archived ( 46 )" at bounding box center [670, 148] width 90 height 23
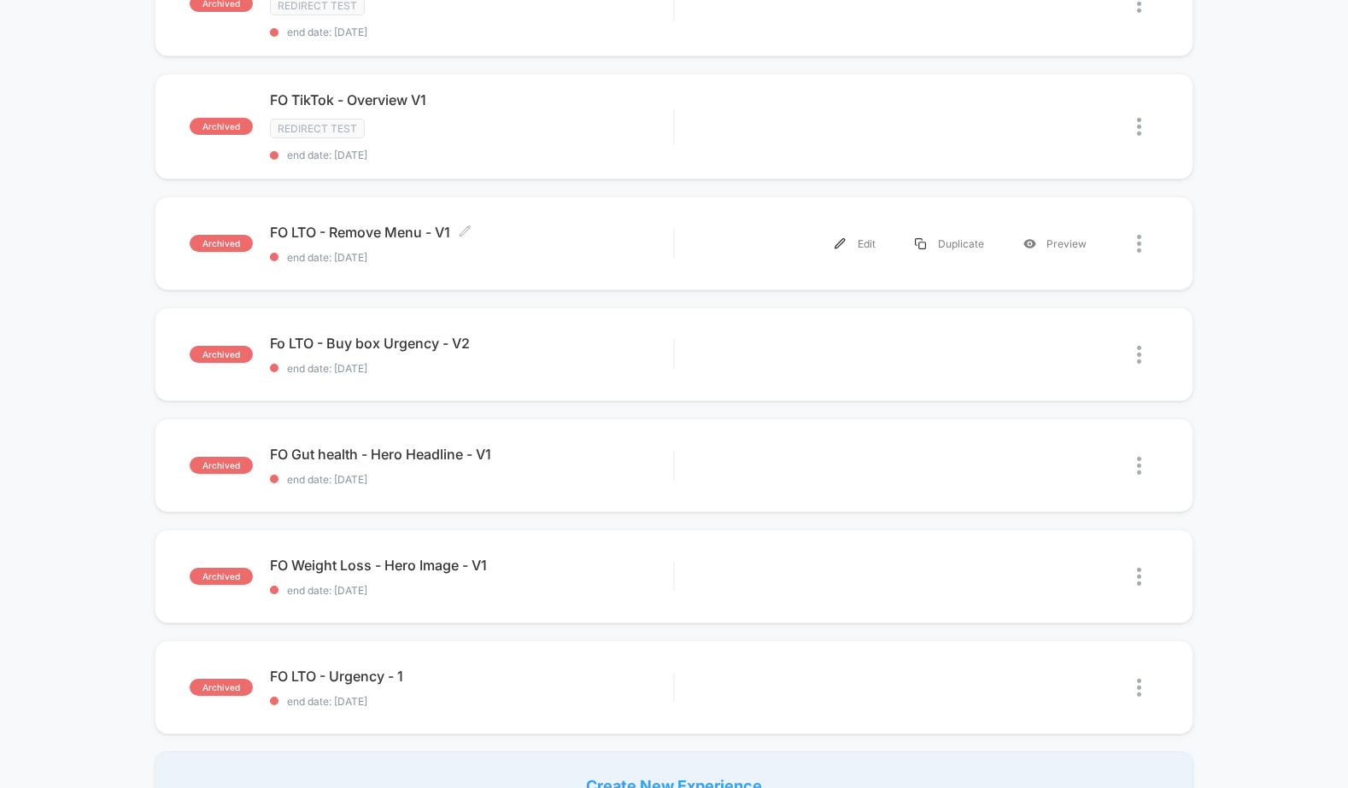
scroll to position [1003, 0]
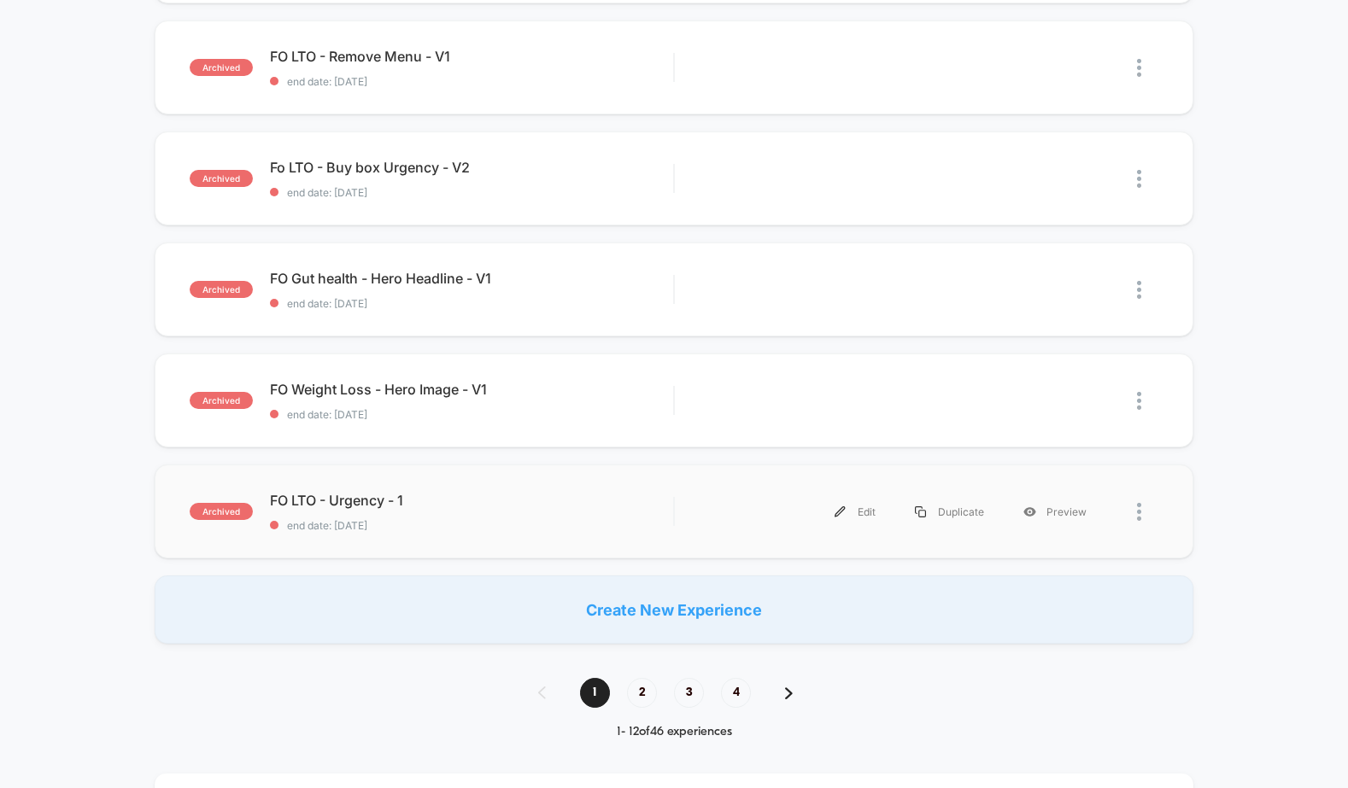
click at [555, 534] on div "archived FO LTO - Urgency - 1 end date: 7/23/2025 Edit Duplicate Preview" at bounding box center [674, 512] width 1038 height 94
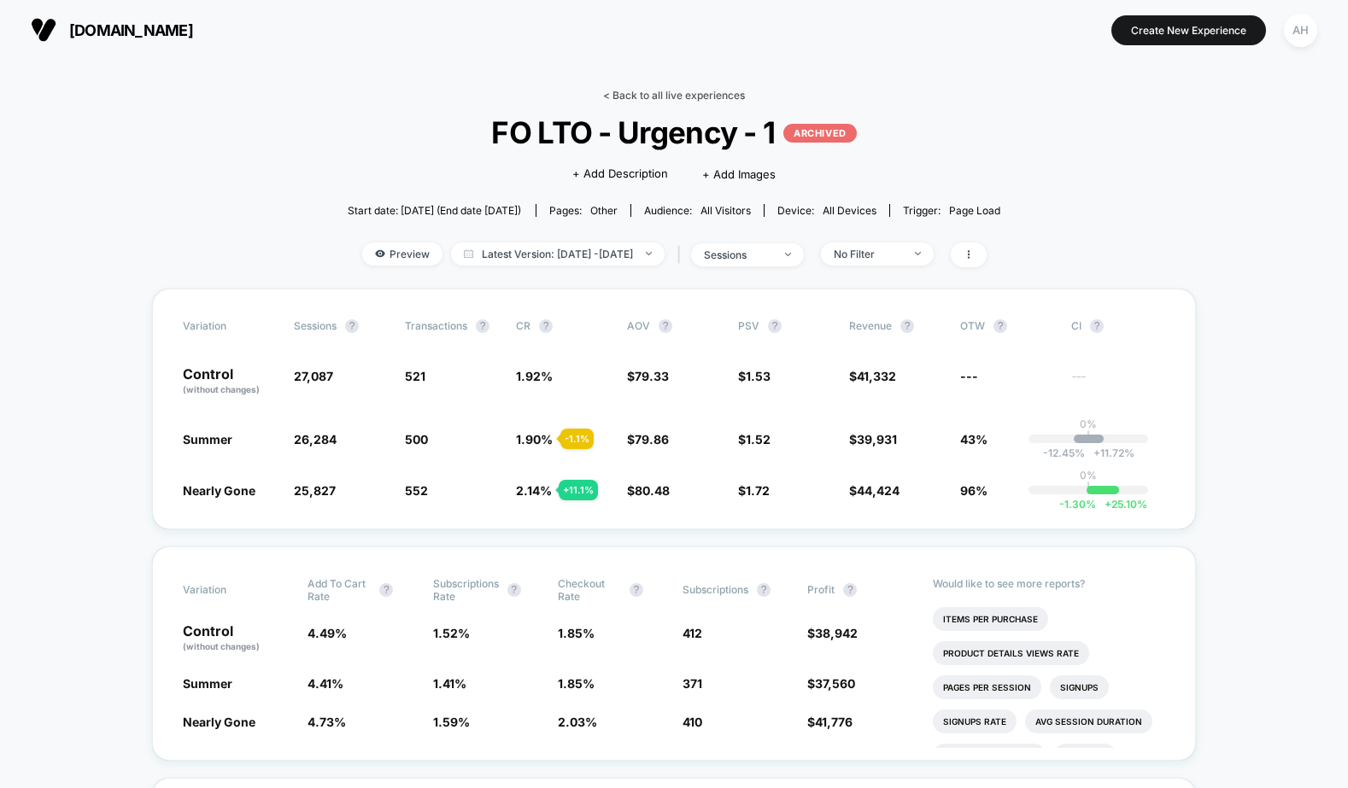
click at [665, 94] on link "< Back to all live experiences" at bounding box center [674, 95] width 142 height 13
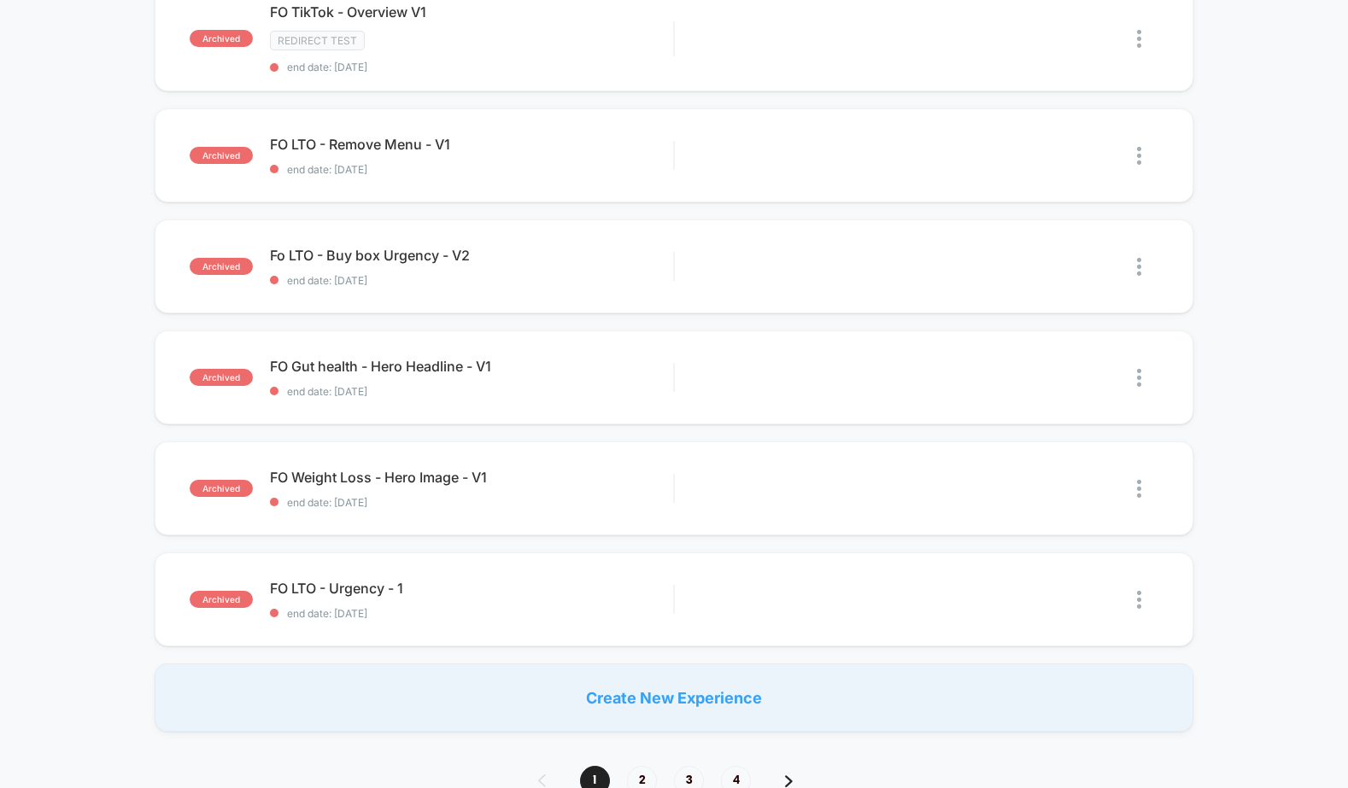
scroll to position [904, 0]
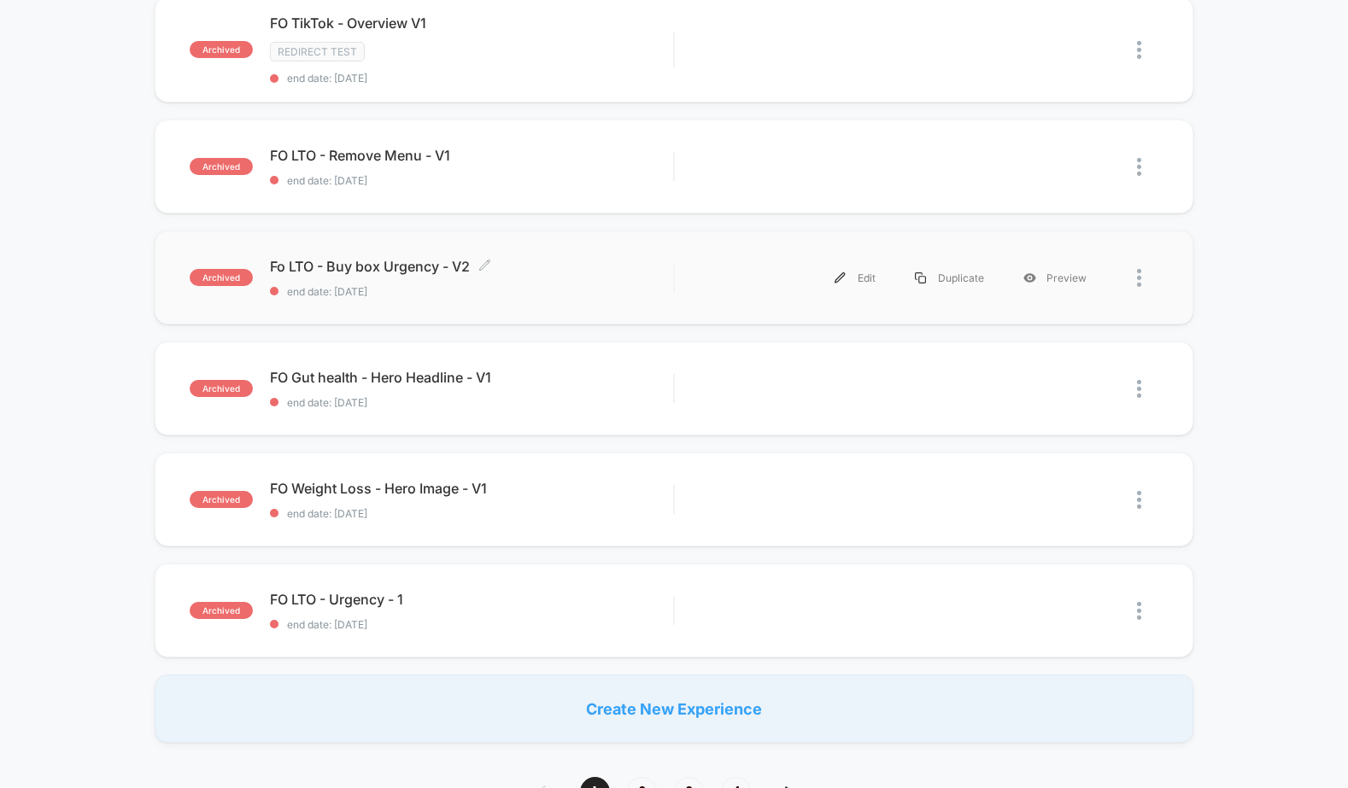
click at [596, 292] on span "end date: [DATE]" at bounding box center [471, 291] width 403 height 13
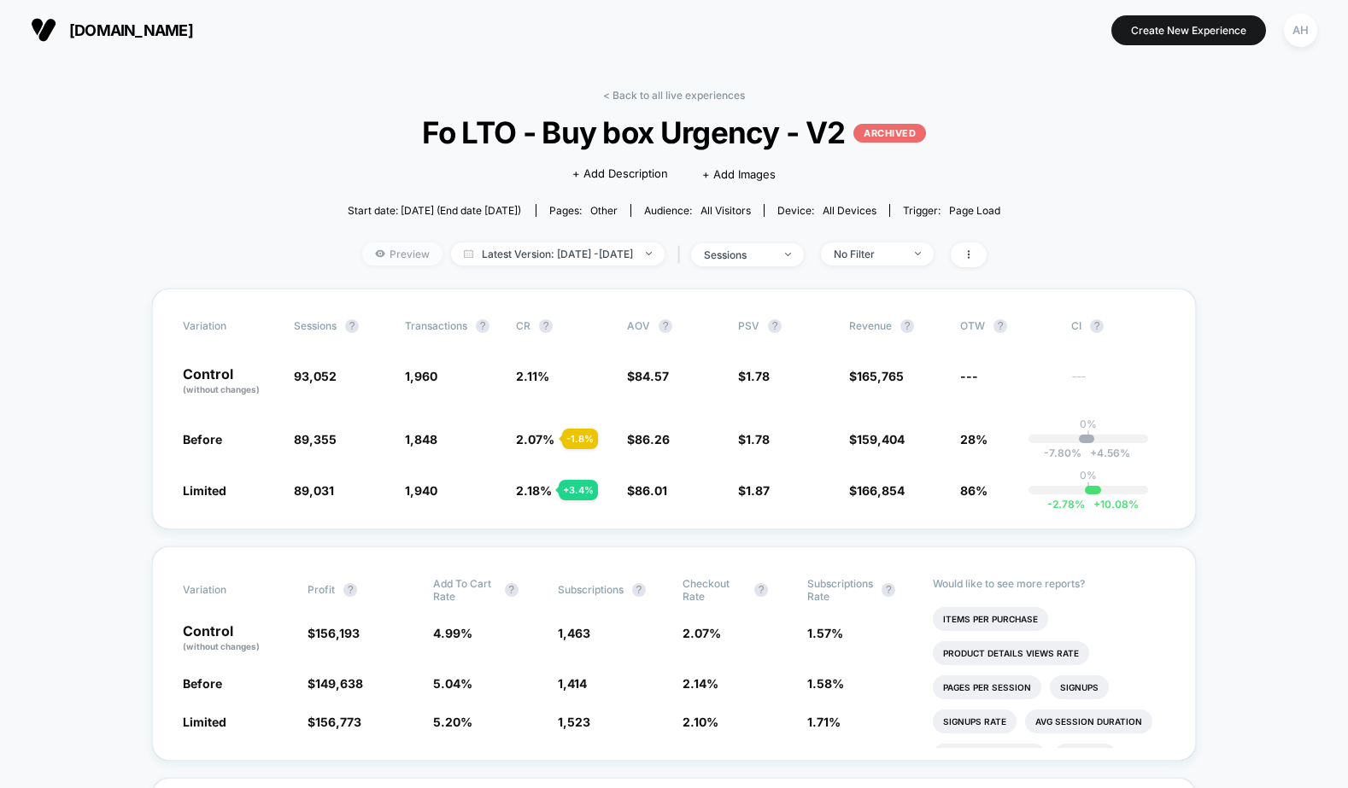
click at [375, 257] on span "Preview" at bounding box center [402, 254] width 80 height 23
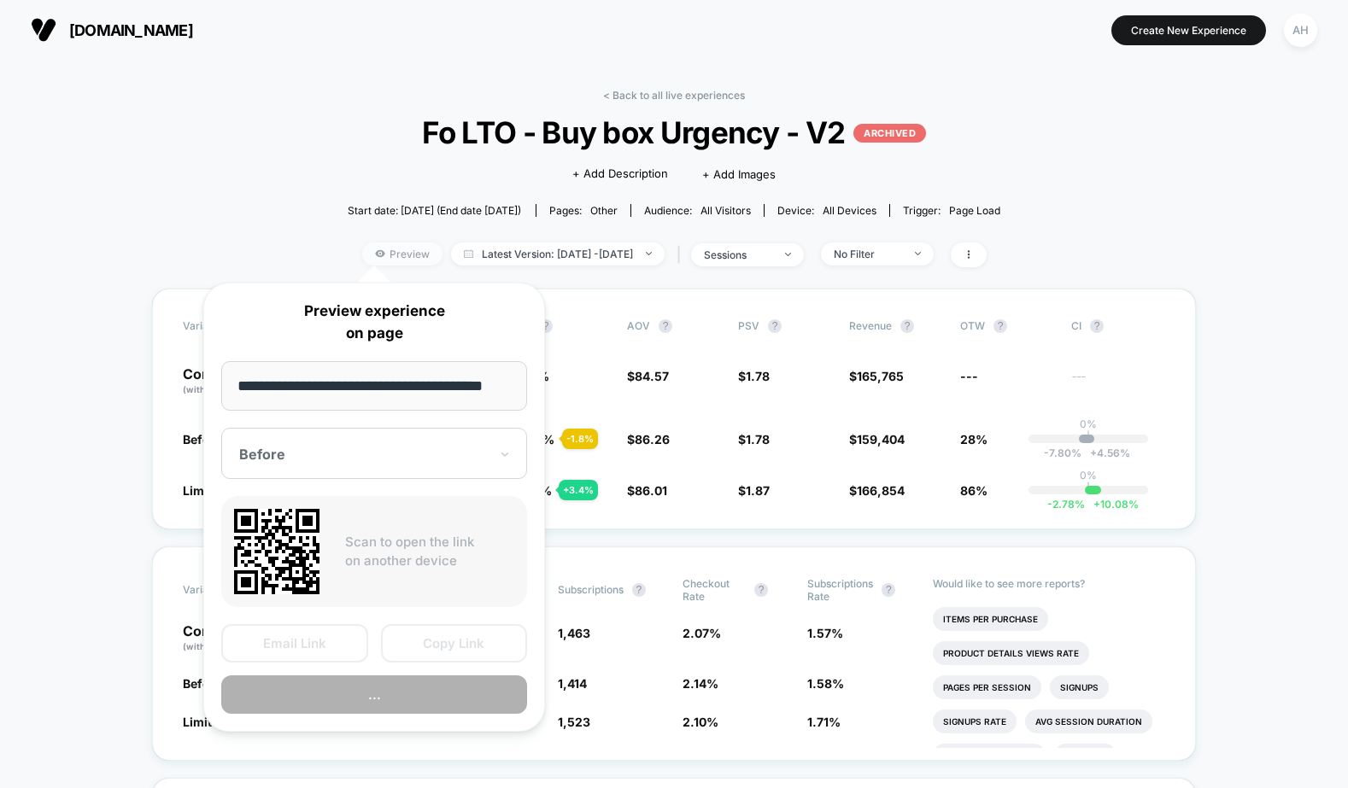
scroll to position [0, 9]
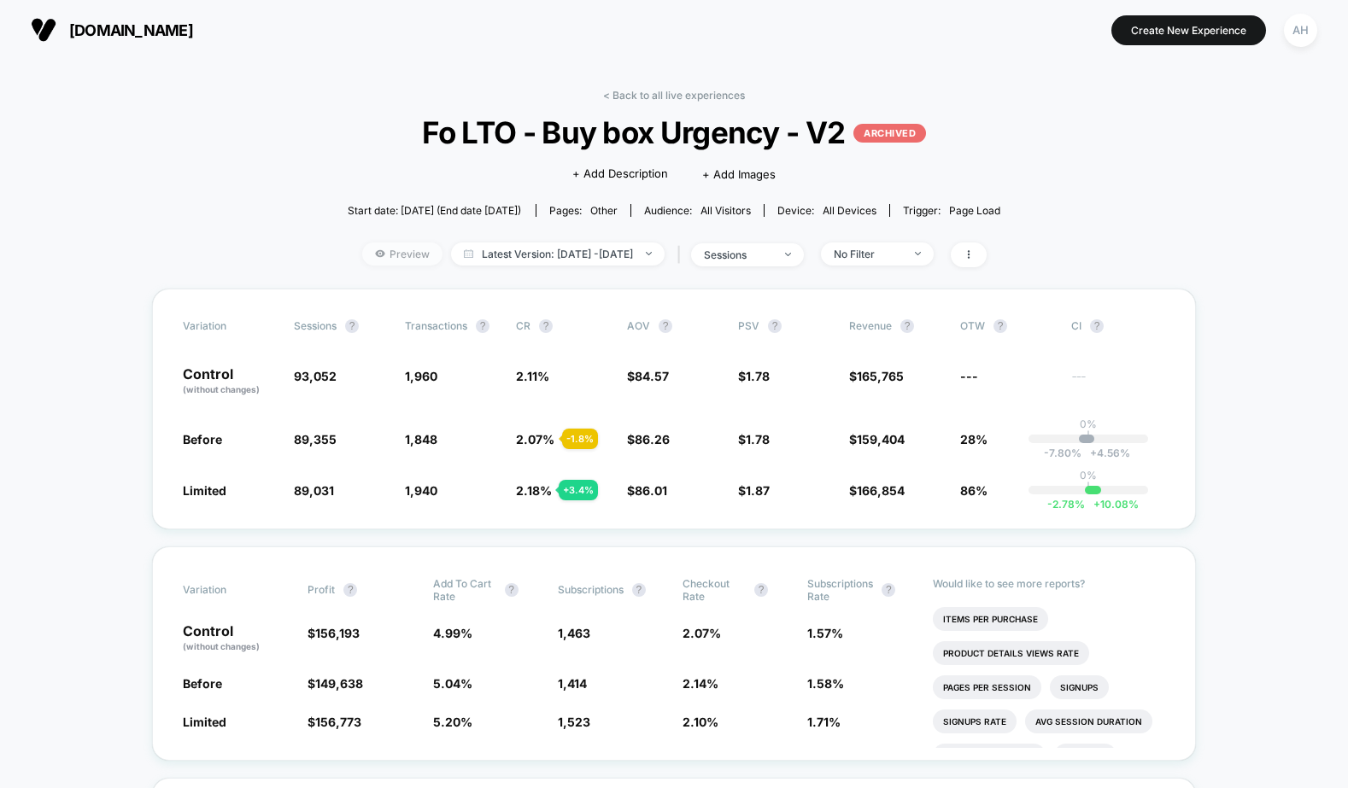
click at [388, 251] on span "Preview" at bounding box center [402, 254] width 80 height 23
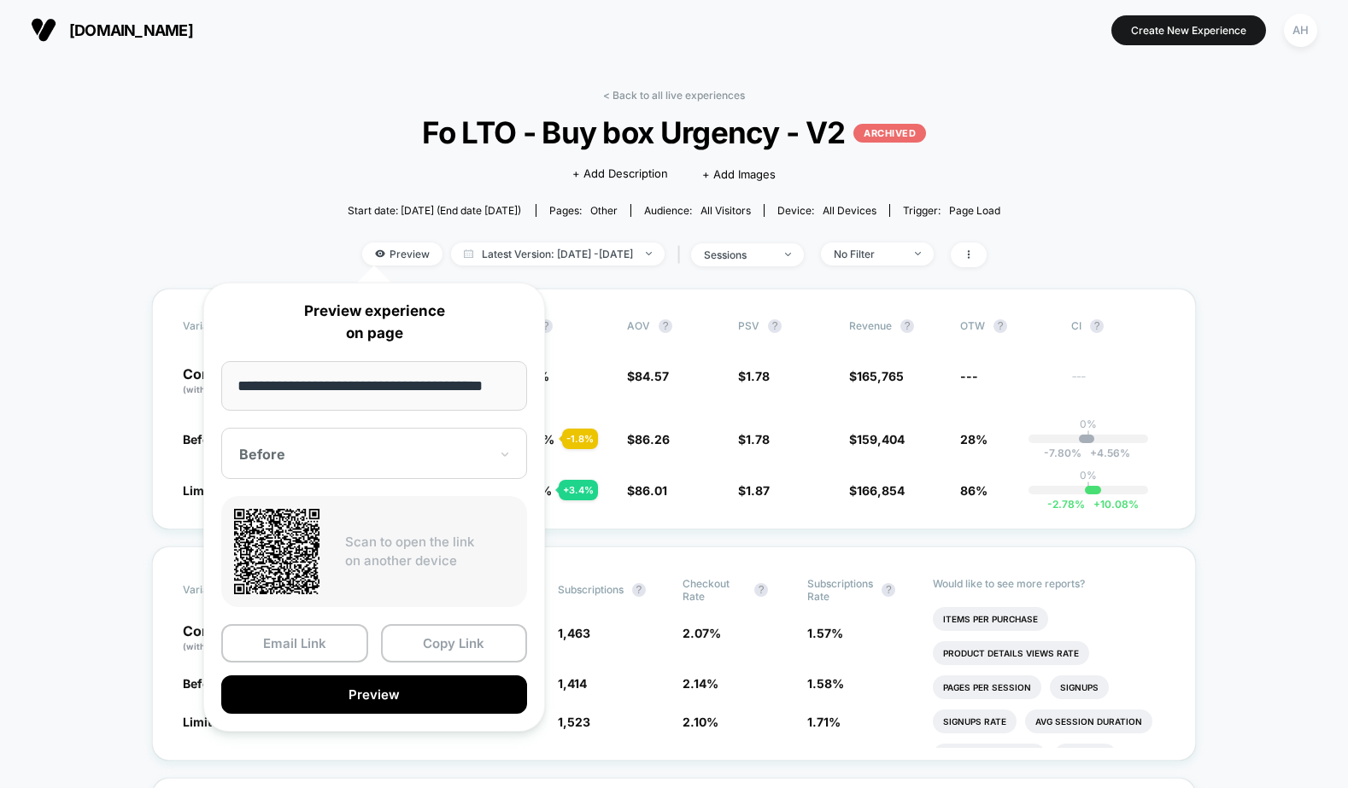
scroll to position [0, 9]
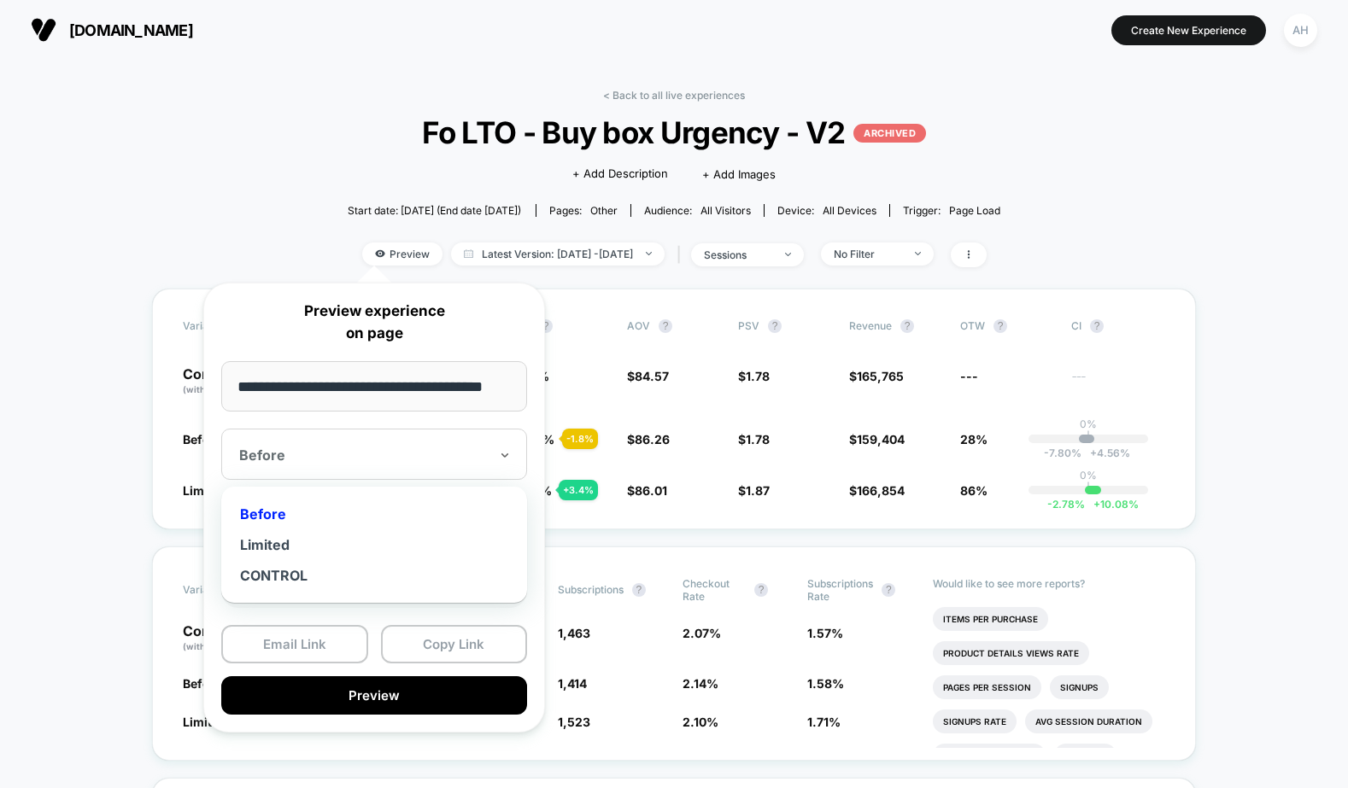
click at [370, 467] on div "Before" at bounding box center [374, 454] width 306 height 51
click at [267, 542] on div "Limited" at bounding box center [374, 545] width 289 height 31
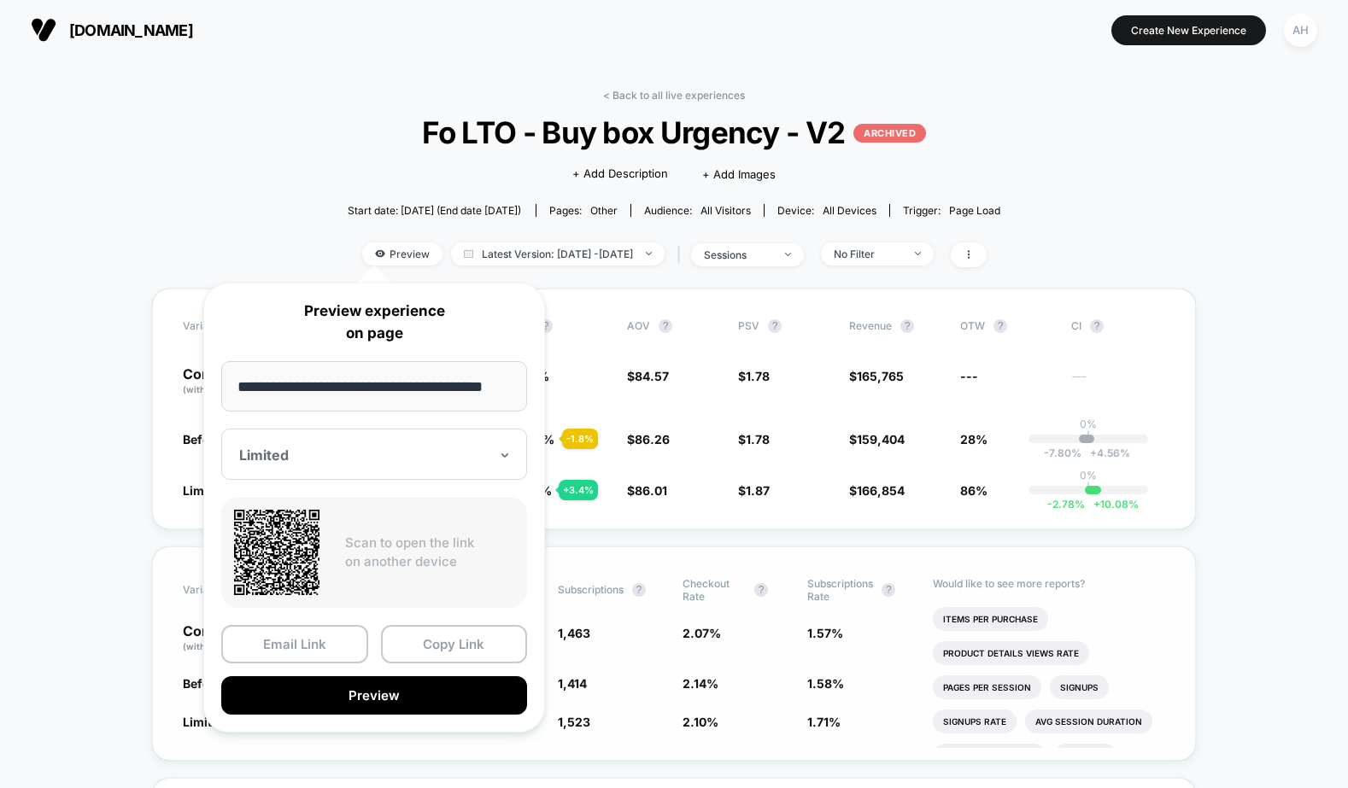
click at [361, 697] on button "Preview" at bounding box center [374, 695] width 306 height 38
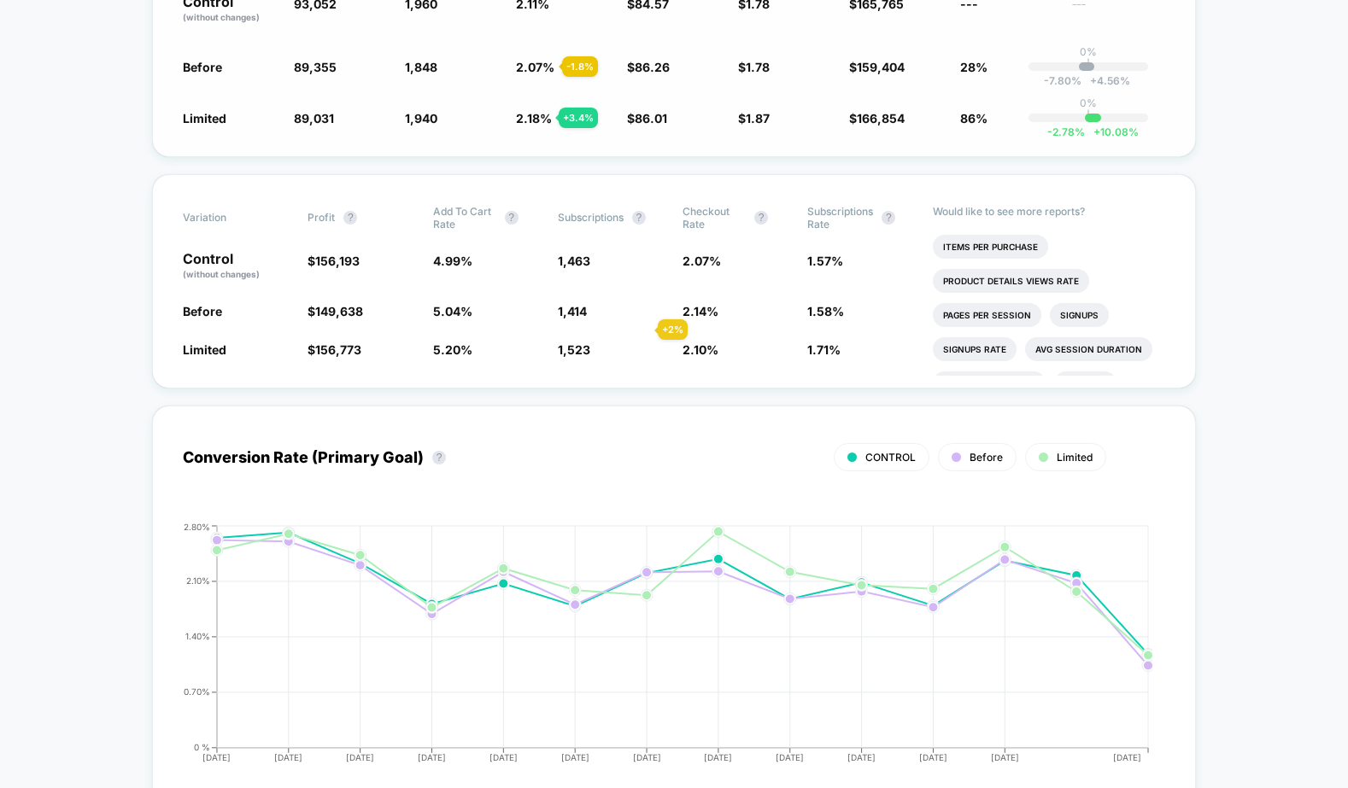
scroll to position [460, 0]
